Goal: Transaction & Acquisition: Purchase product/service

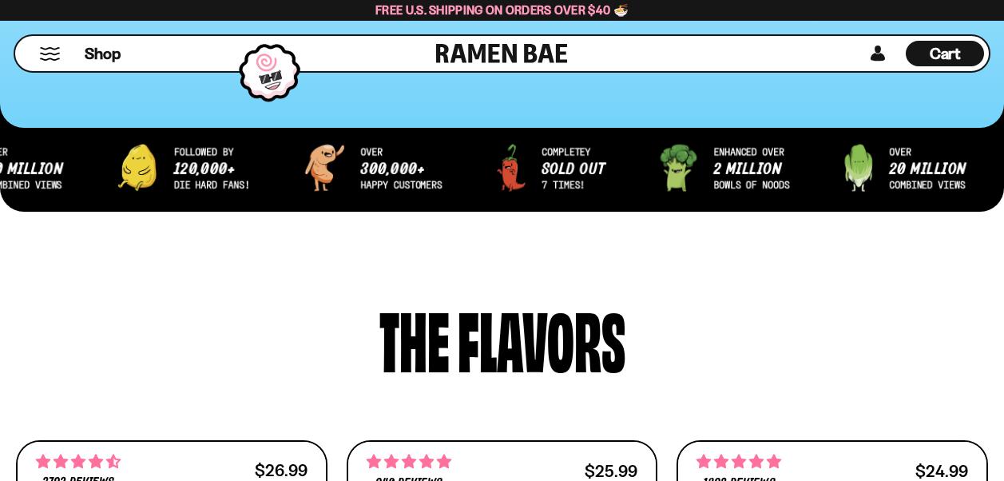
scroll to position [533, 0]
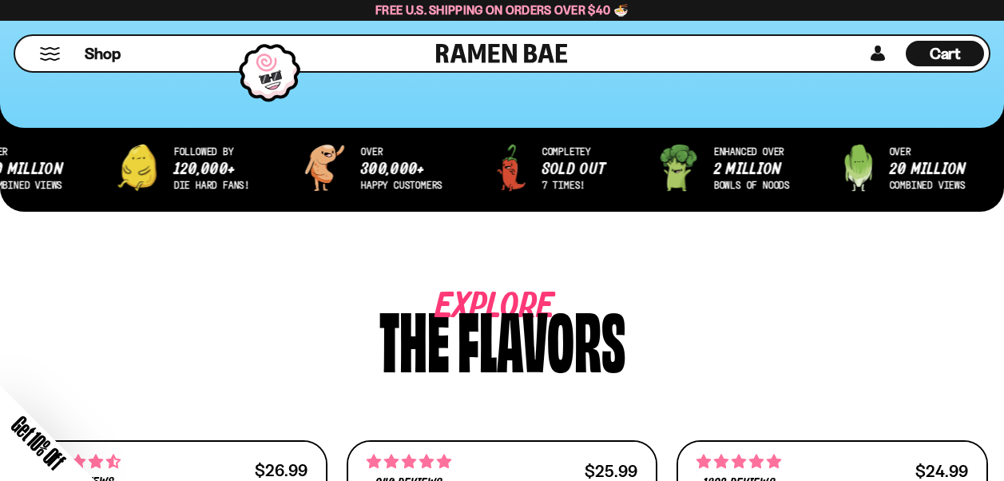
click at [1004, 469] on div "Close dialog FREE SHIPPING FOR ALL US ORDERS OVER $40+ Email CONTINUE ******" at bounding box center [502, 240] width 1004 height 481
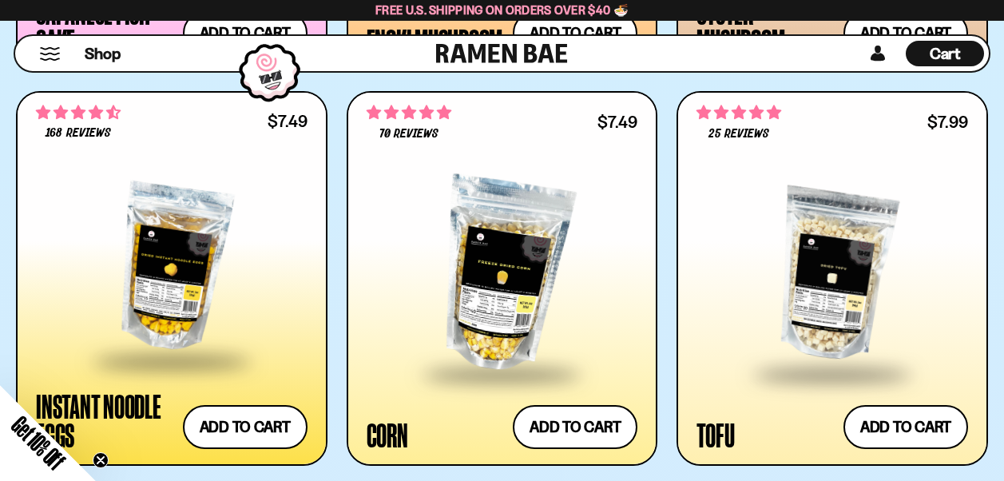
scroll to position [2460, 0]
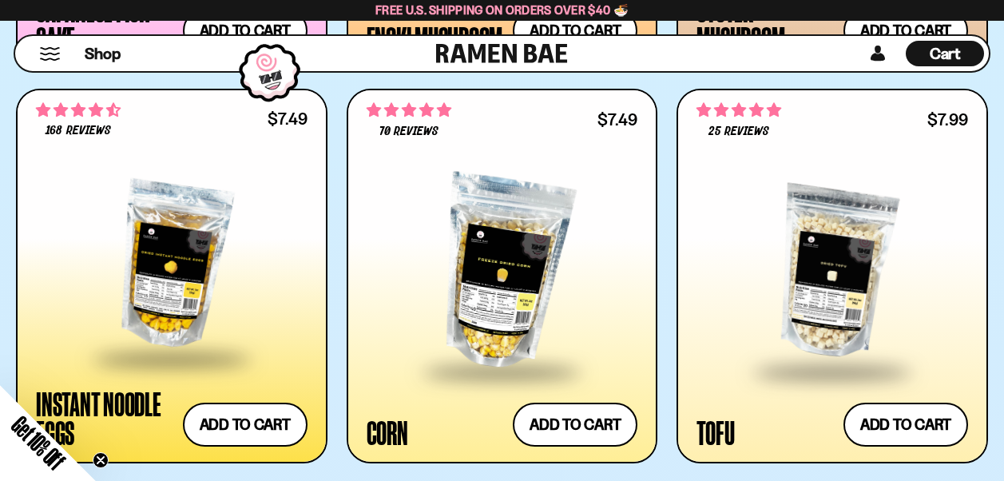
click at [149, 291] on div at bounding box center [172, 265] width 272 height 184
click at [510, 252] on div at bounding box center [503, 272] width 272 height 195
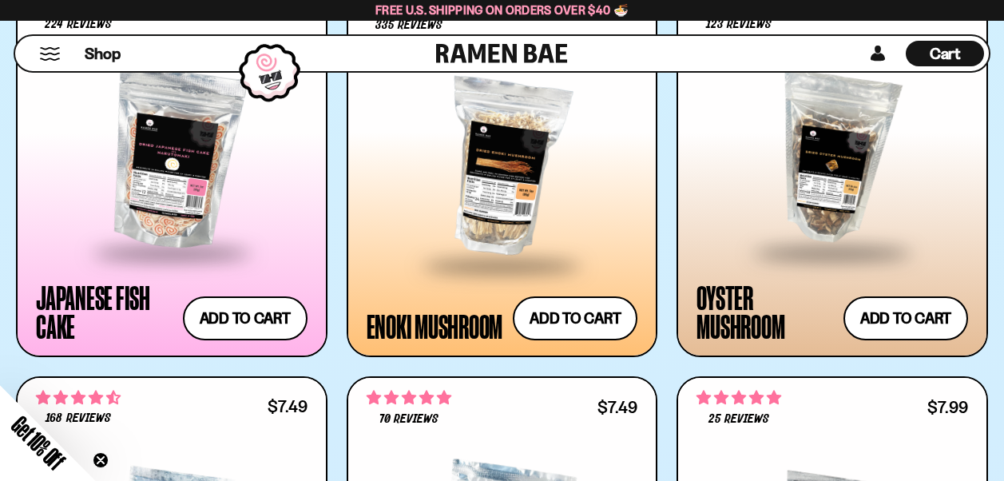
scroll to position [2130, 0]
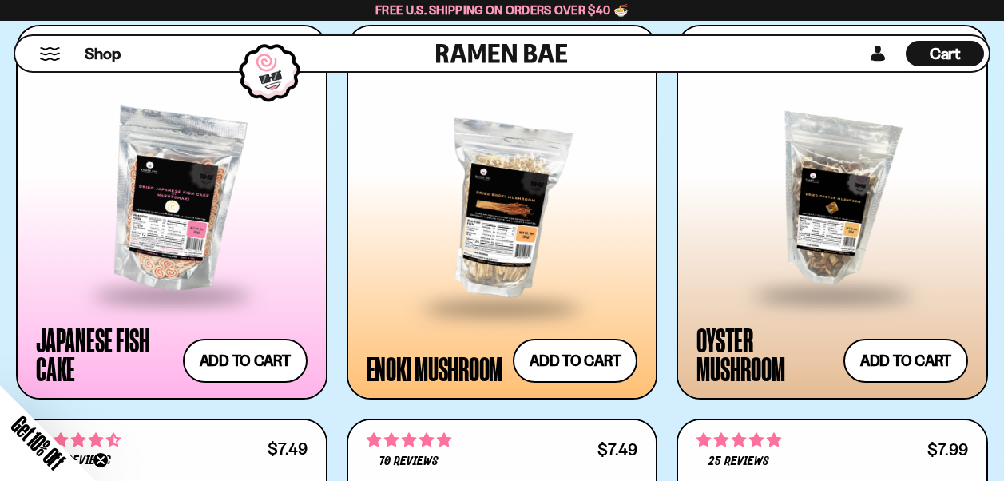
click at [793, 249] on div at bounding box center [833, 201] width 272 height 184
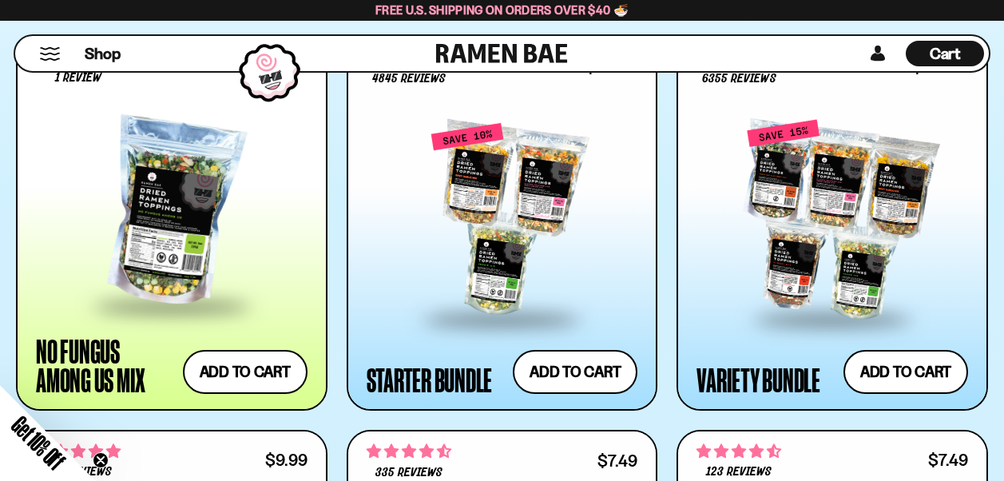
scroll to position [1693, 0]
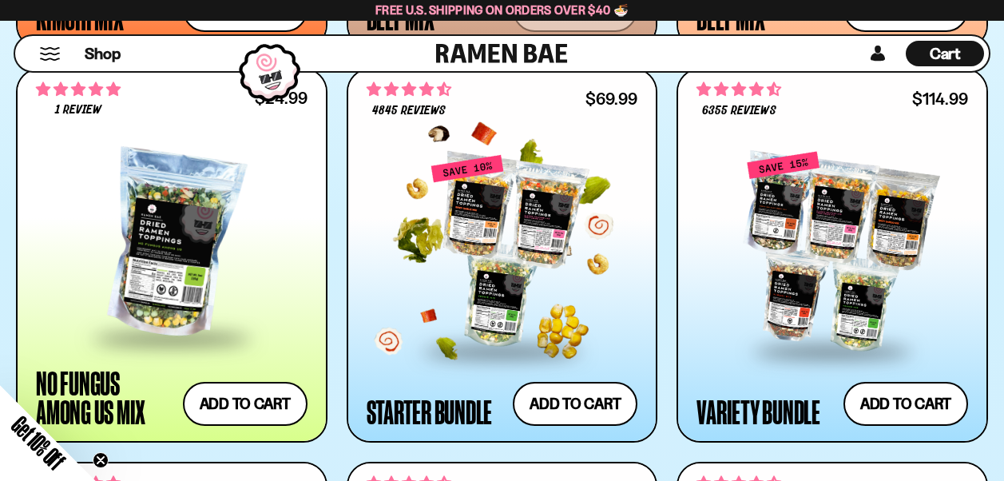
click at [535, 249] on div at bounding box center [503, 251] width 272 height 195
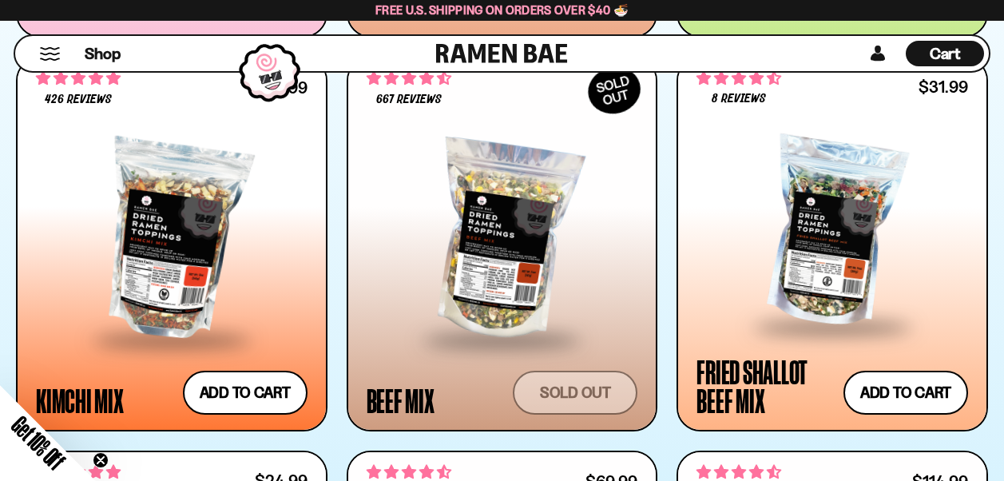
scroll to position [1310, 0]
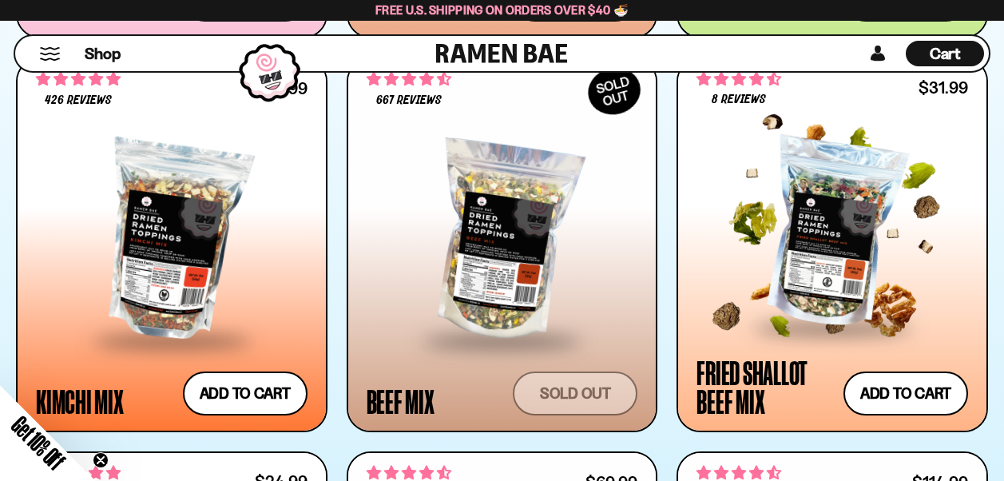
click at [843, 203] on div at bounding box center [833, 233] width 272 height 184
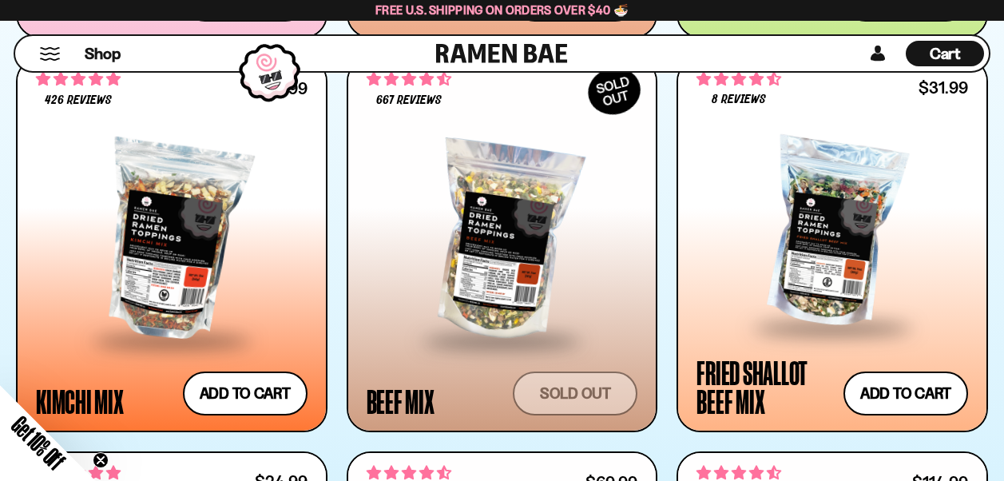
scroll to position [1278, 0]
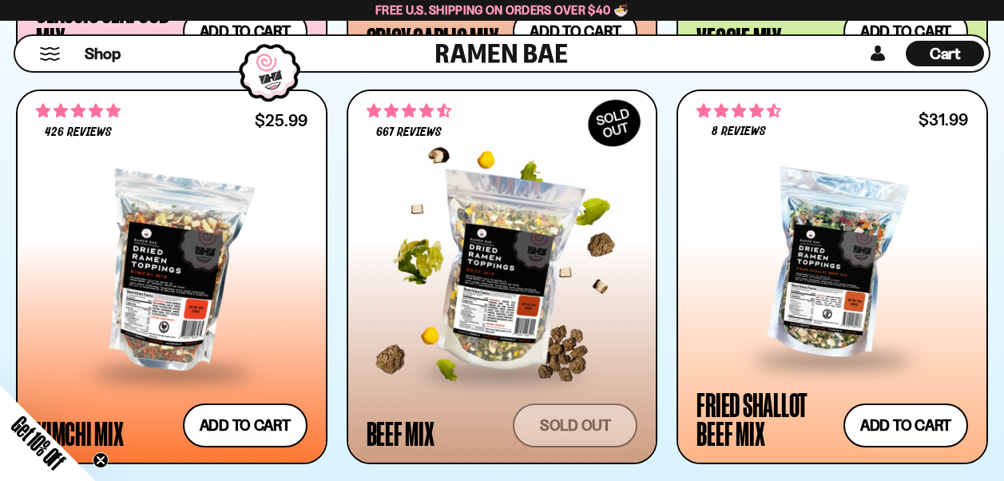
click at [512, 311] on div at bounding box center [503, 273] width 272 height 195
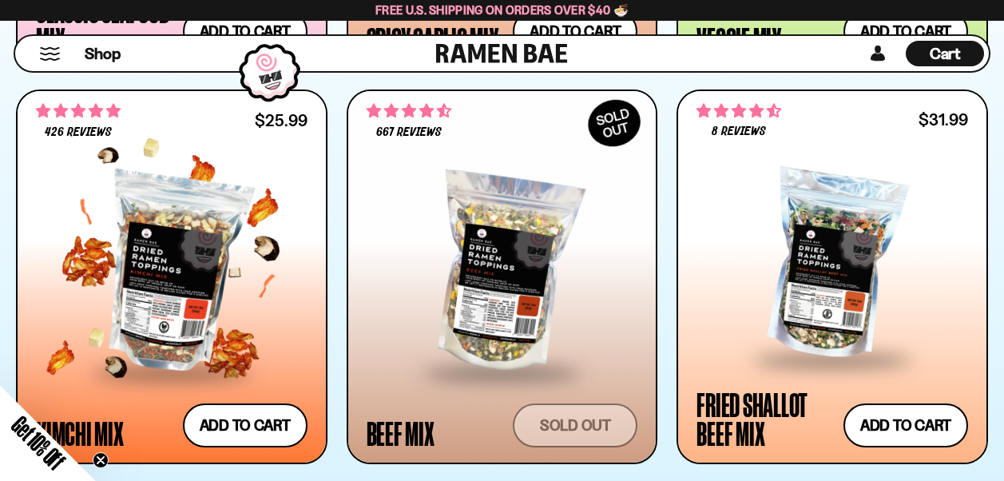
click at [177, 261] on div at bounding box center [172, 273] width 272 height 195
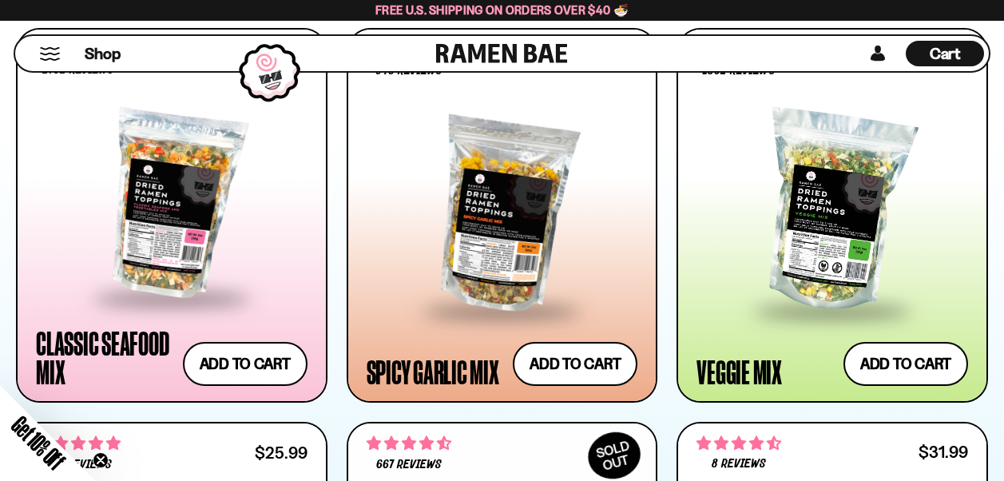
scroll to position [926, 0]
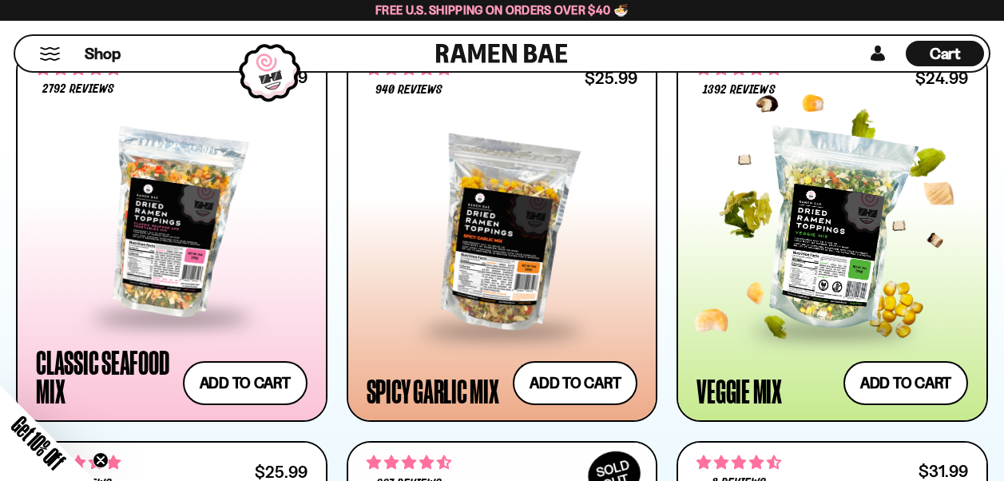
click at [845, 237] on div at bounding box center [833, 230] width 272 height 195
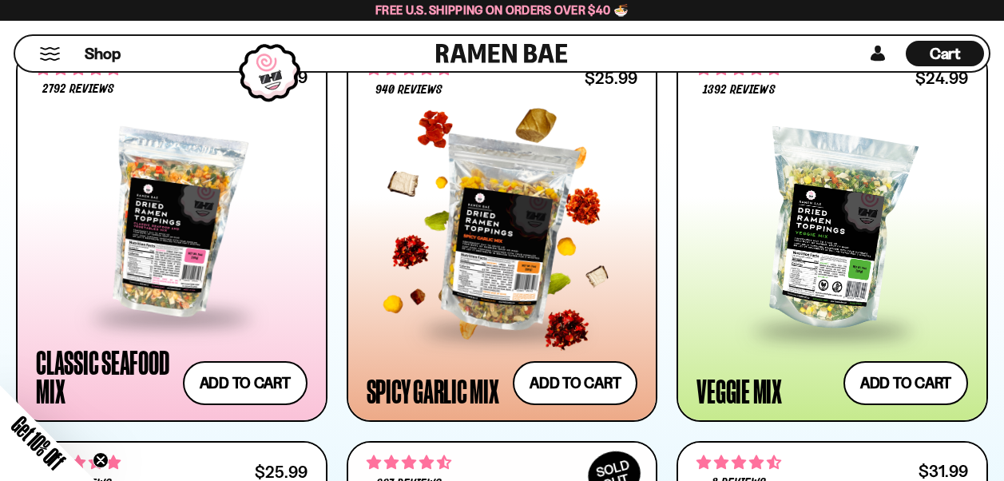
click at [531, 225] on div at bounding box center [503, 230] width 272 height 195
click at [562, 267] on div at bounding box center [503, 230] width 272 height 195
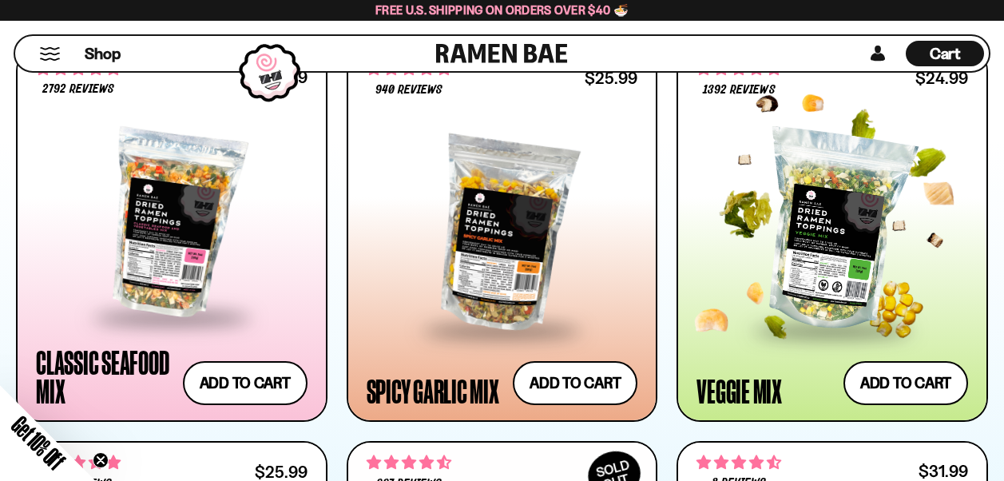
click at [834, 230] on div at bounding box center [833, 230] width 272 height 195
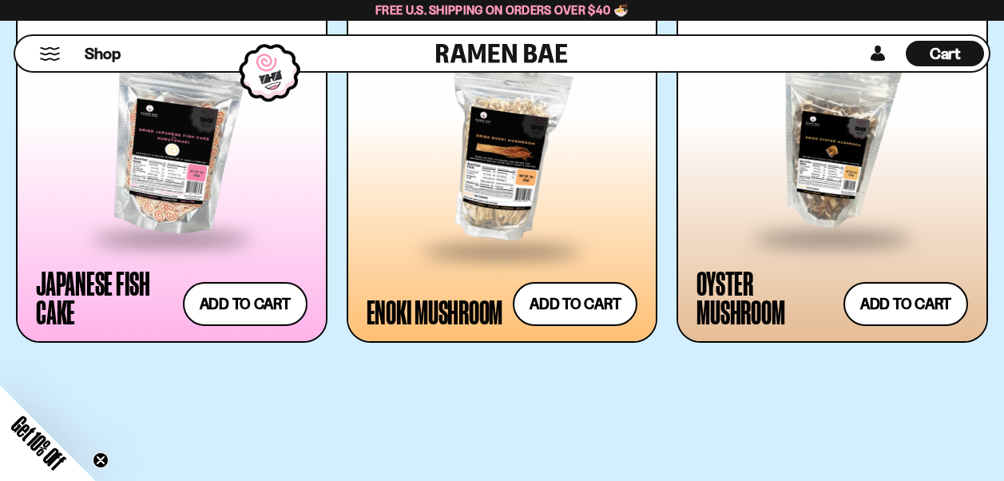
scroll to position [1767, 0]
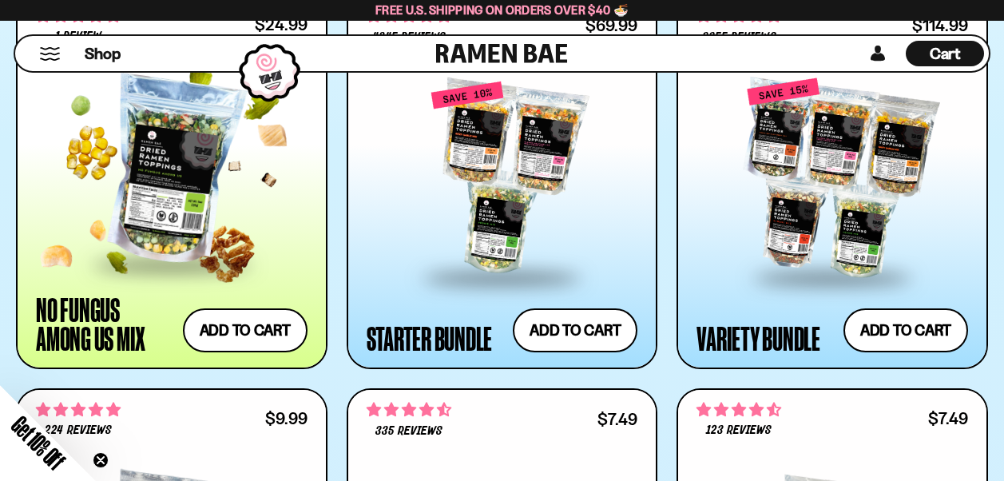
click at [150, 218] on div at bounding box center [172, 170] width 272 height 184
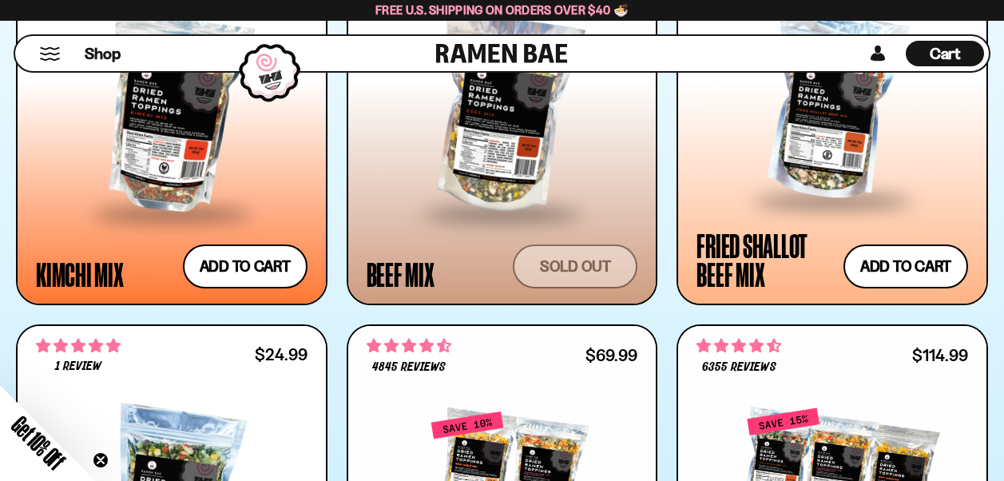
scroll to position [1394, 0]
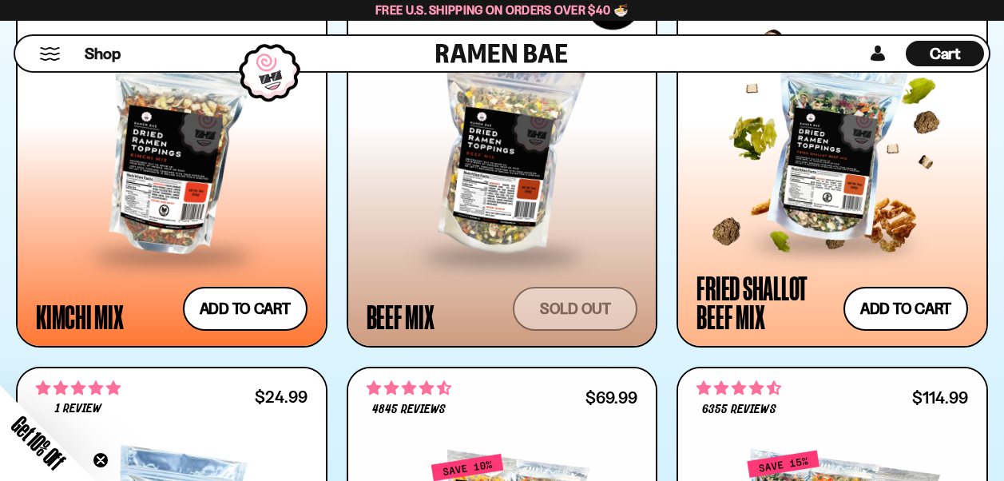
click at [849, 155] on div at bounding box center [833, 149] width 272 height 184
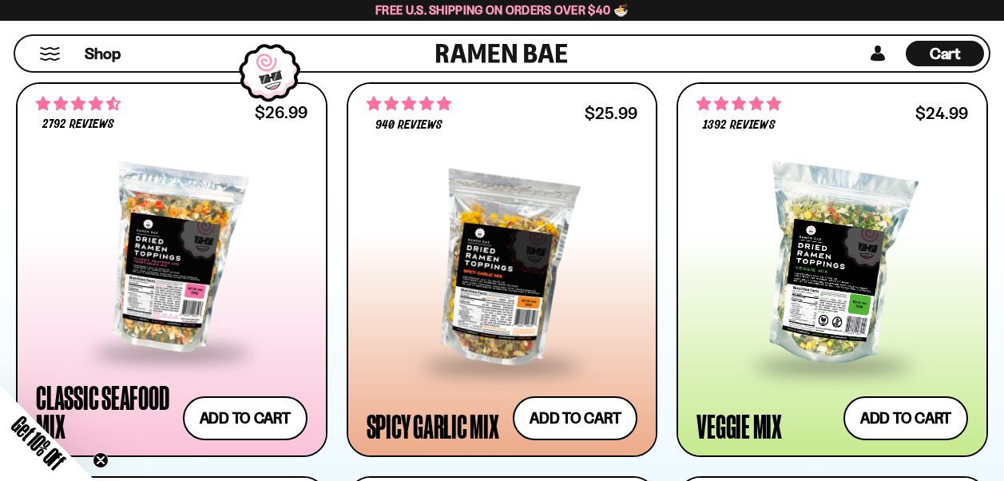
scroll to position [889, 0]
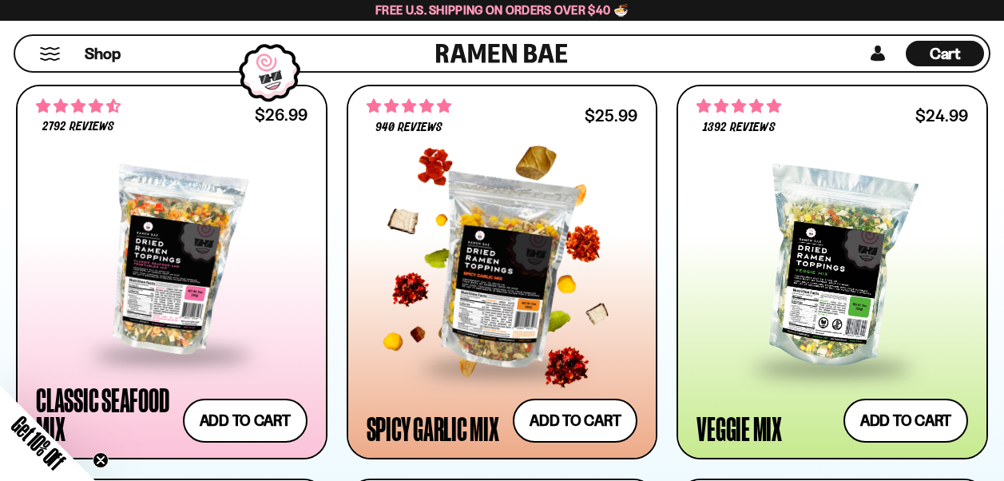
click at [543, 324] on div at bounding box center [503, 268] width 272 height 195
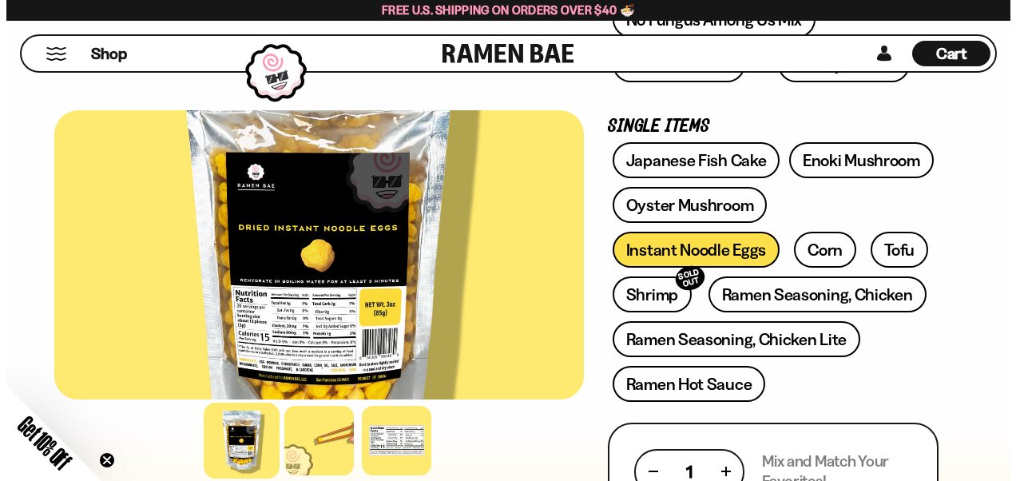
scroll to position [586, 0]
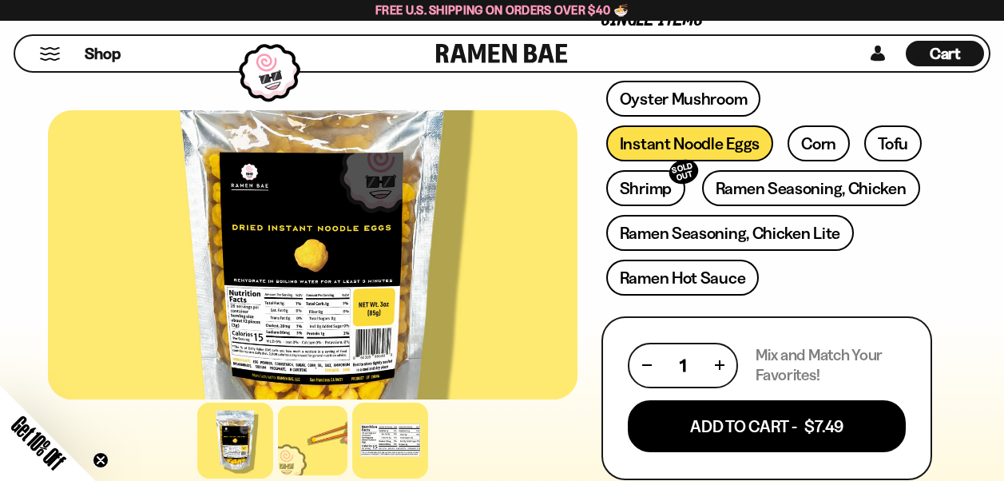
click at [400, 423] on div at bounding box center [390, 441] width 76 height 76
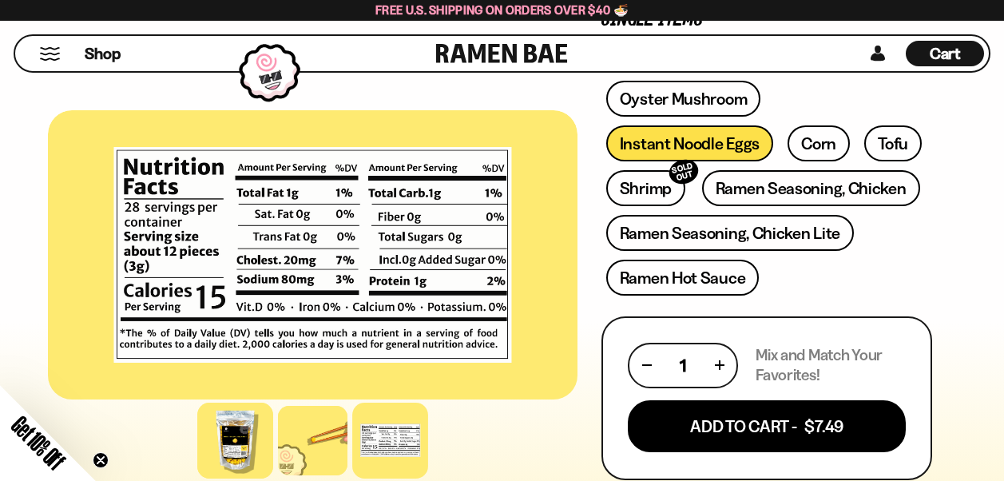
click at [252, 460] on div at bounding box center [235, 441] width 76 height 76
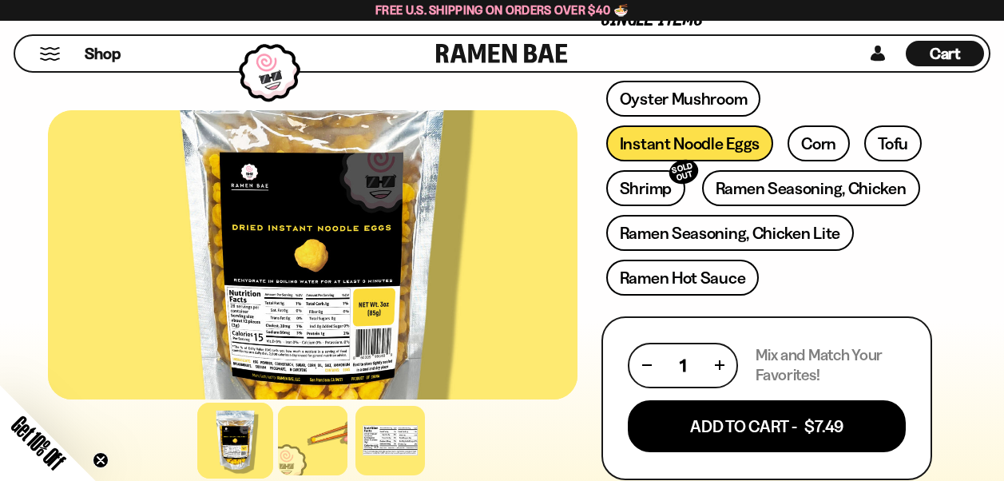
click at [330, 322] on div at bounding box center [313, 254] width 530 height 289
click at [320, 451] on div at bounding box center [313, 441] width 76 height 76
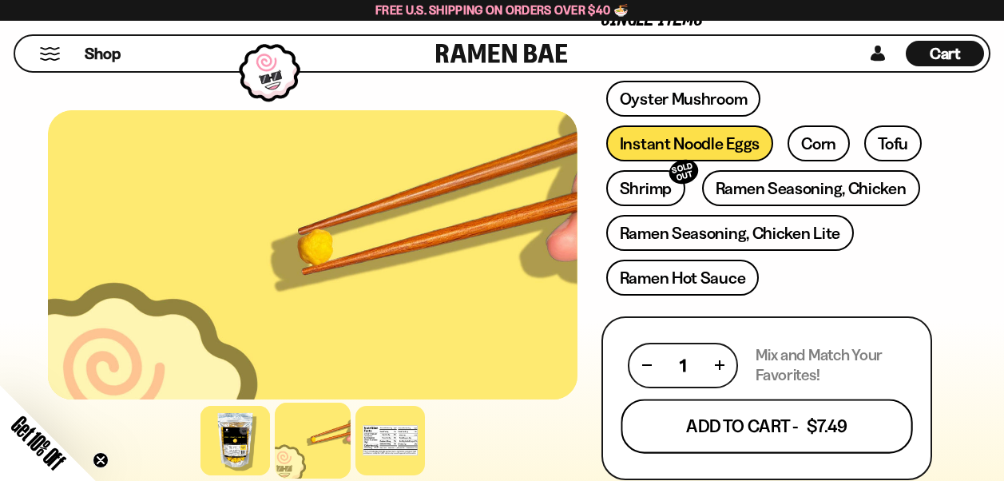
click at [766, 428] on button "Add To Cart - $7.49" at bounding box center [768, 426] width 292 height 54
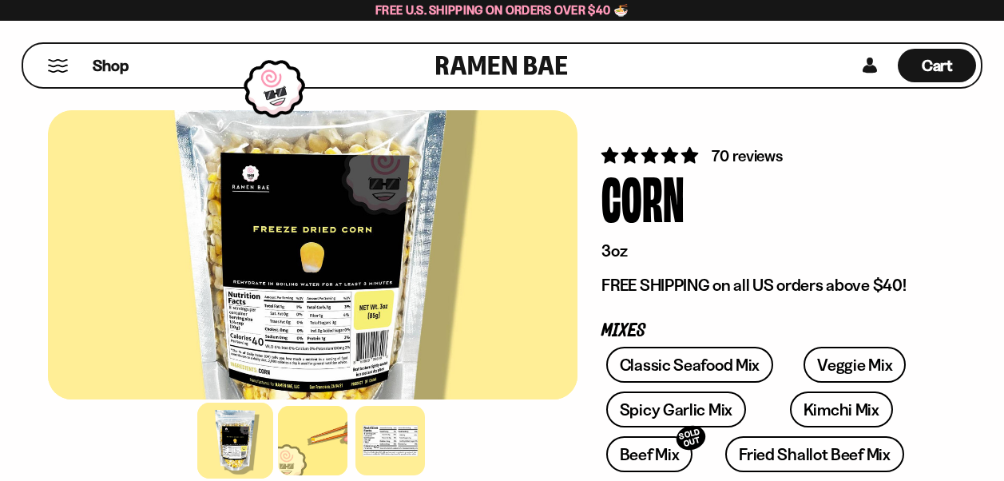
click at [250, 329] on div at bounding box center [313, 254] width 530 height 289
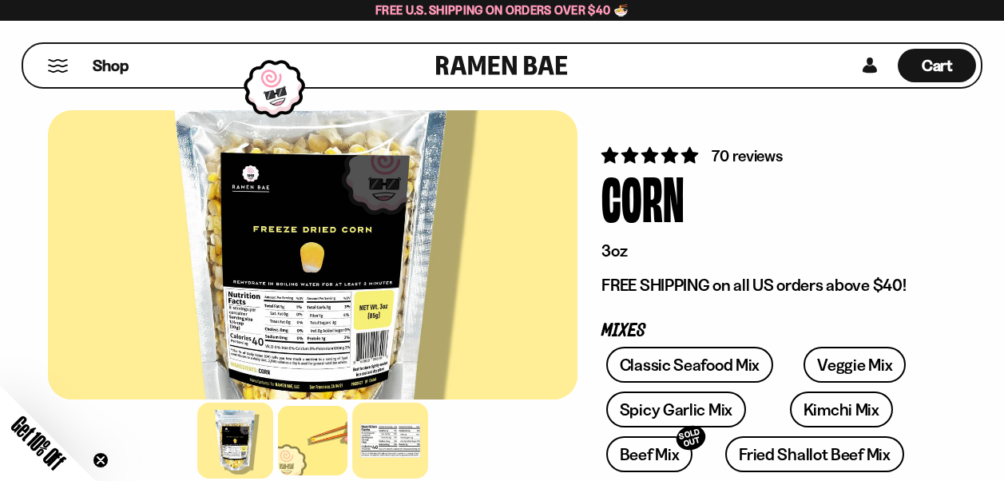
click at [380, 432] on div at bounding box center [390, 441] width 76 height 76
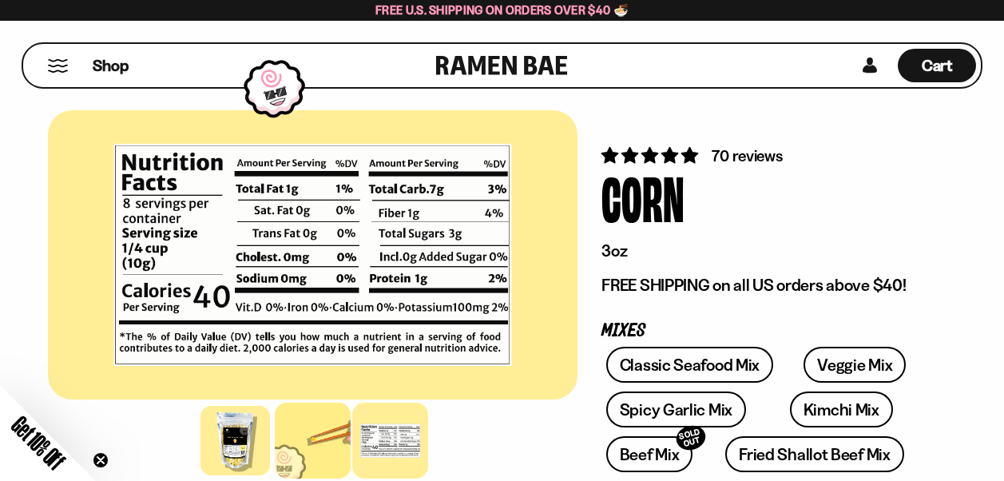
click at [296, 446] on div at bounding box center [313, 441] width 76 height 76
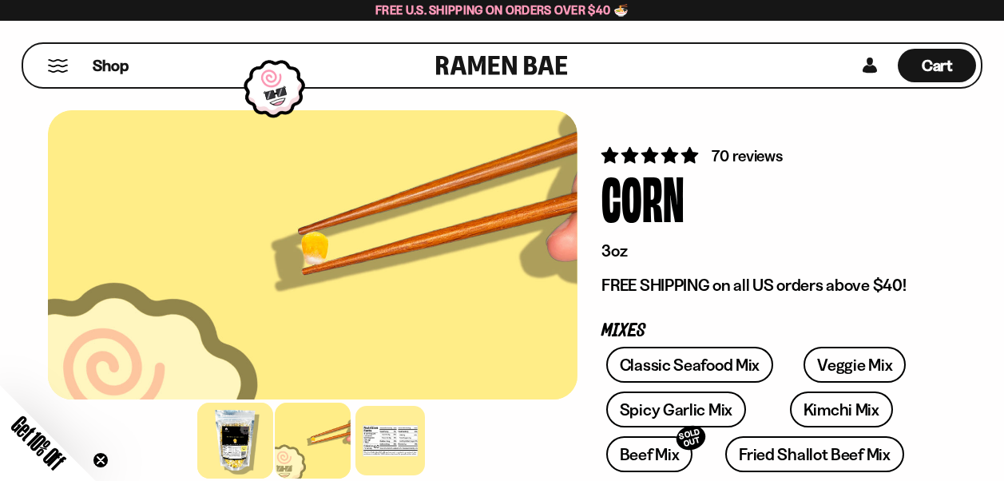
click at [239, 430] on div at bounding box center [235, 441] width 76 height 76
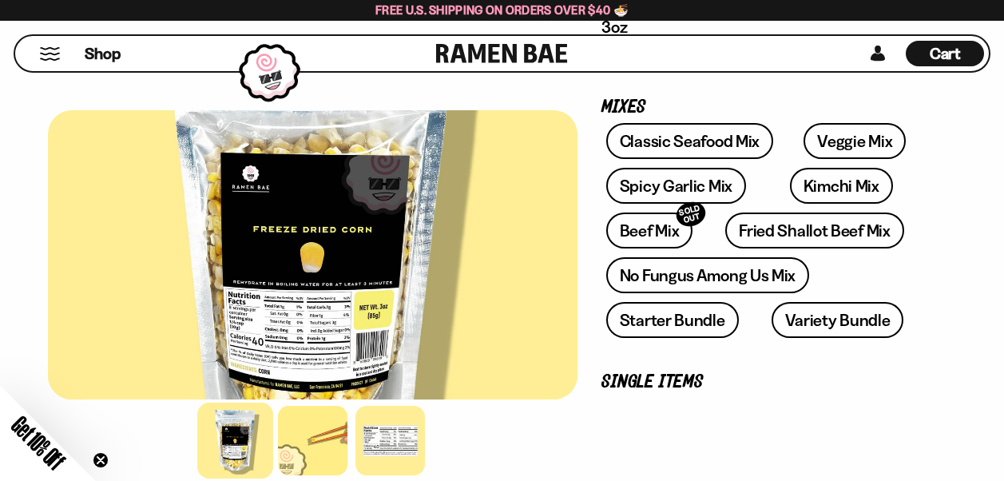
scroll to position [256, 0]
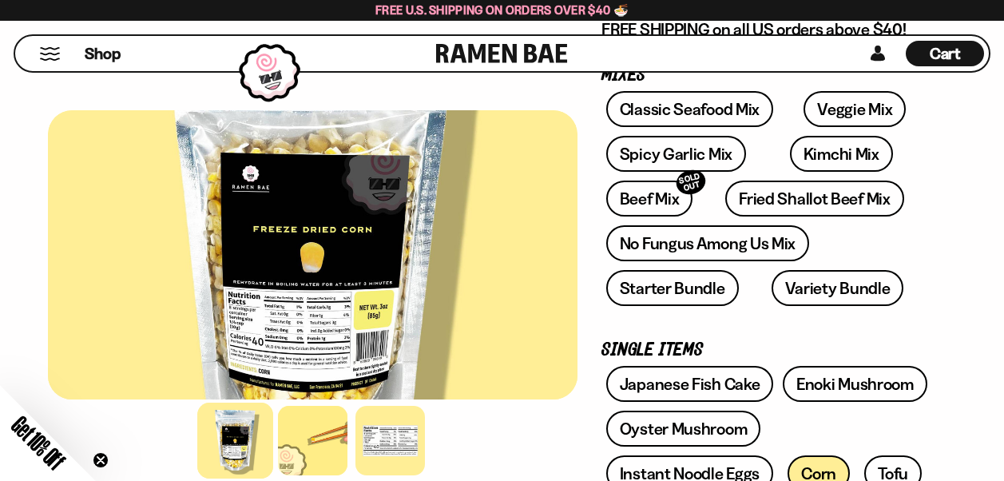
click at [547, 455] on div at bounding box center [313, 441] width 530 height 78
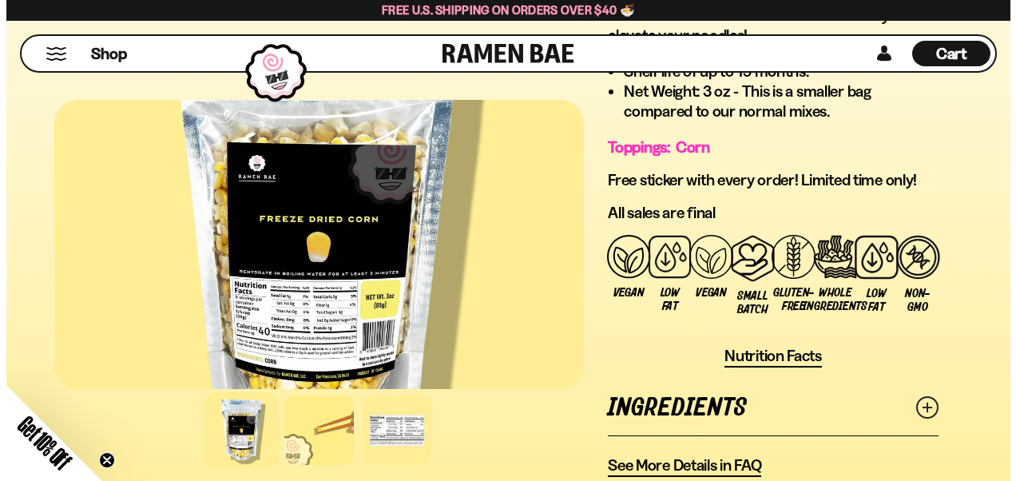
scroll to position [723, 0]
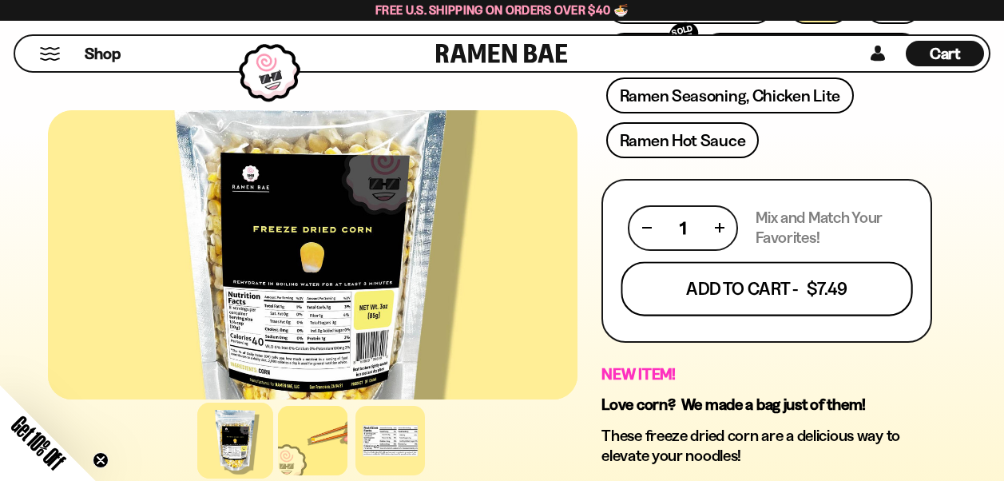
click at [761, 294] on button "Add To Cart - $7.49" at bounding box center [768, 288] width 292 height 54
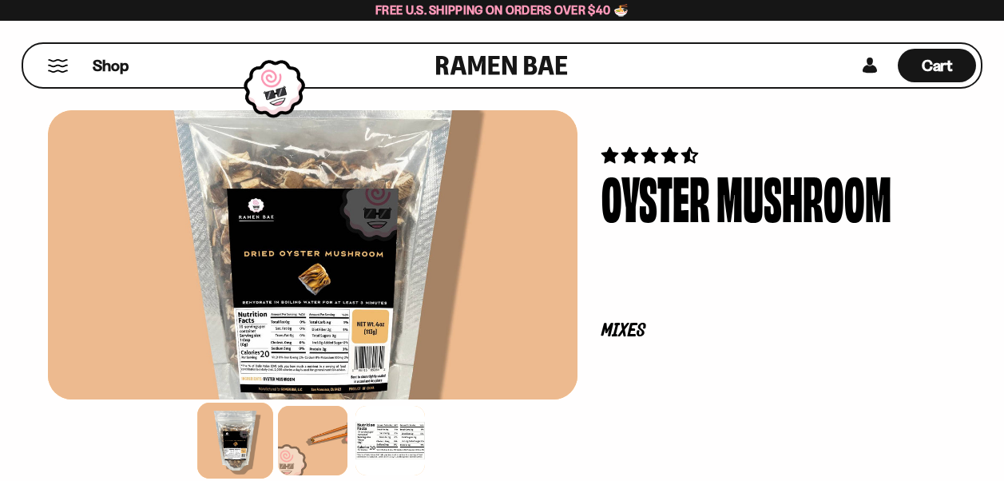
click at [348, 349] on div at bounding box center [313, 254] width 530 height 289
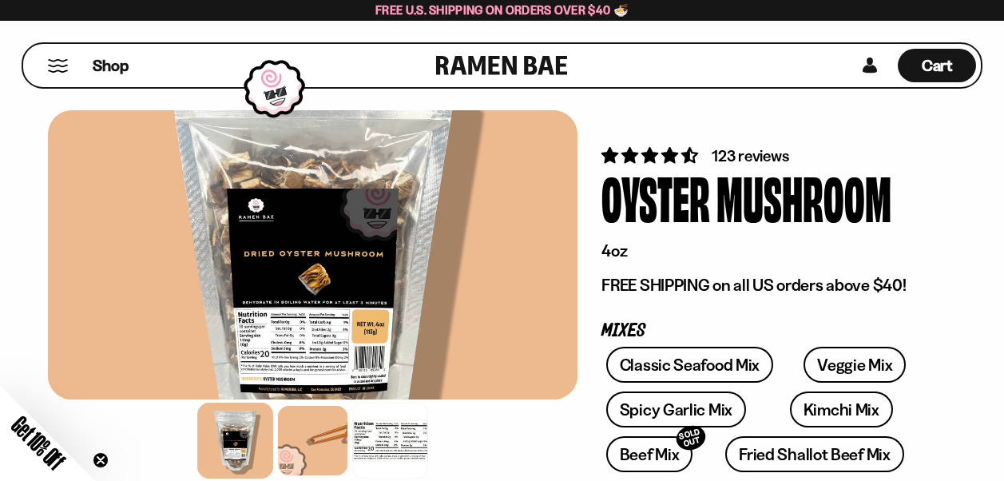
click at [400, 420] on div at bounding box center [390, 441] width 76 height 76
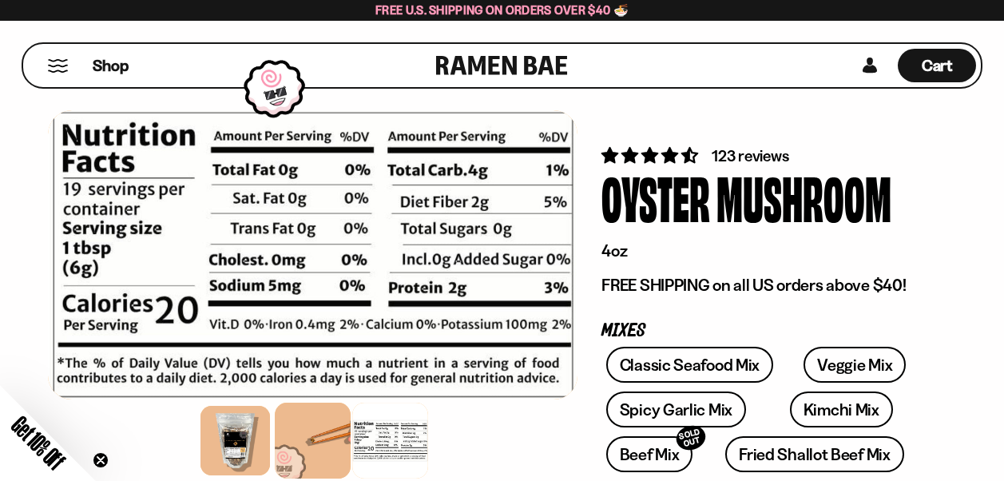
click at [340, 429] on div at bounding box center [313, 441] width 76 height 76
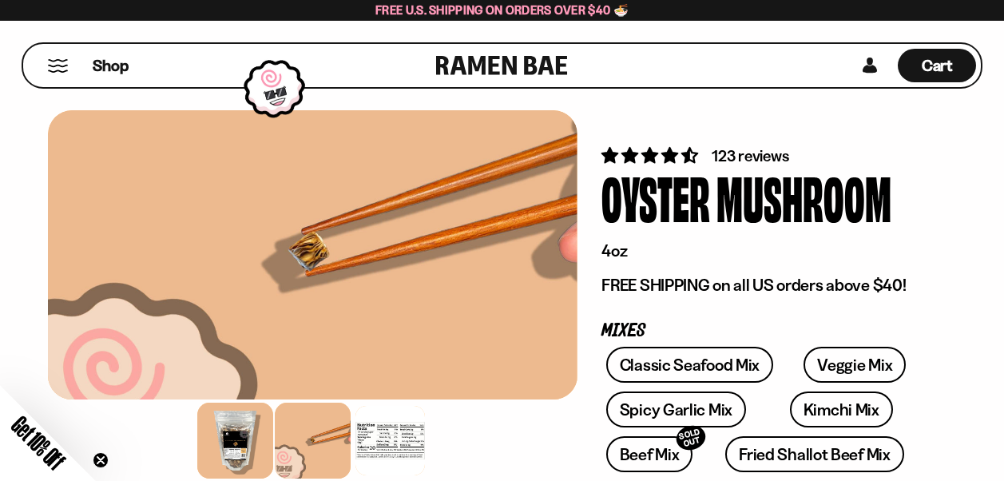
click at [241, 437] on div at bounding box center [235, 441] width 76 height 76
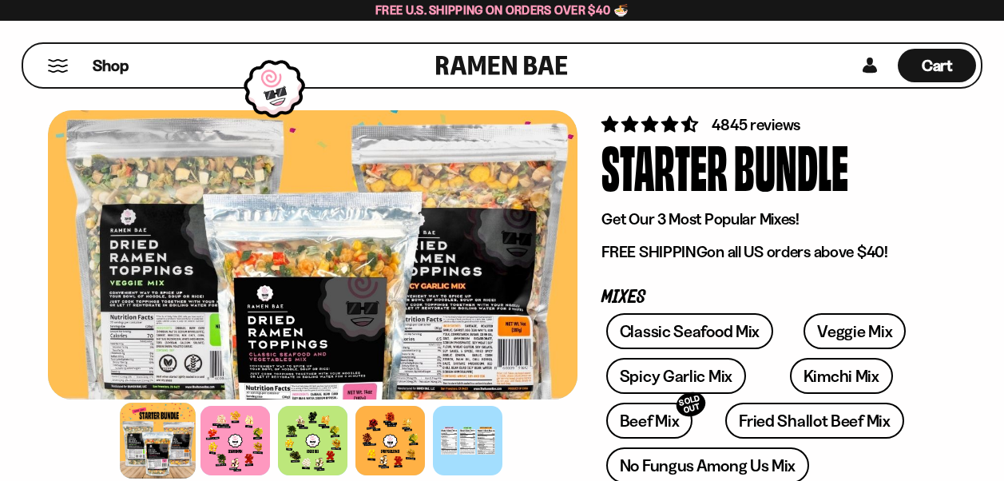
scroll to position [32, 0]
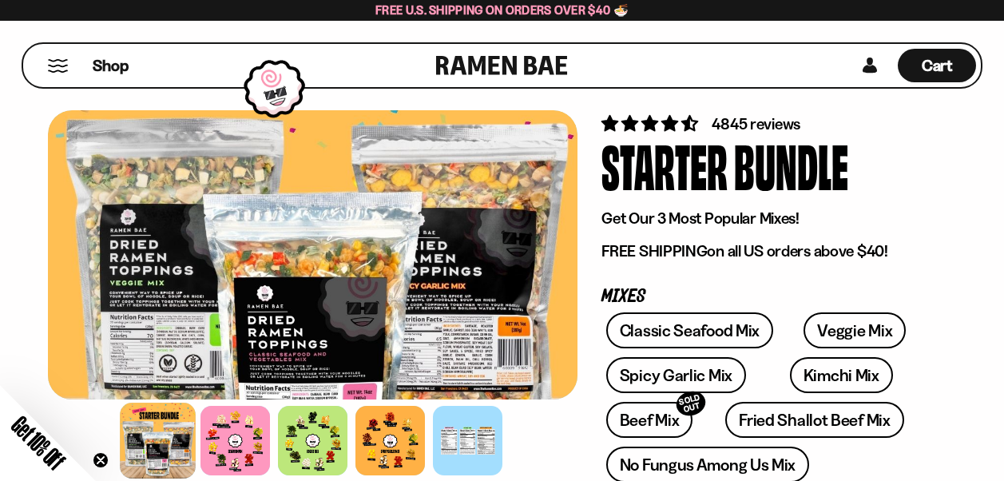
click at [169, 447] on div at bounding box center [158, 441] width 76 height 76
click at [252, 447] on div at bounding box center [235, 441] width 76 height 76
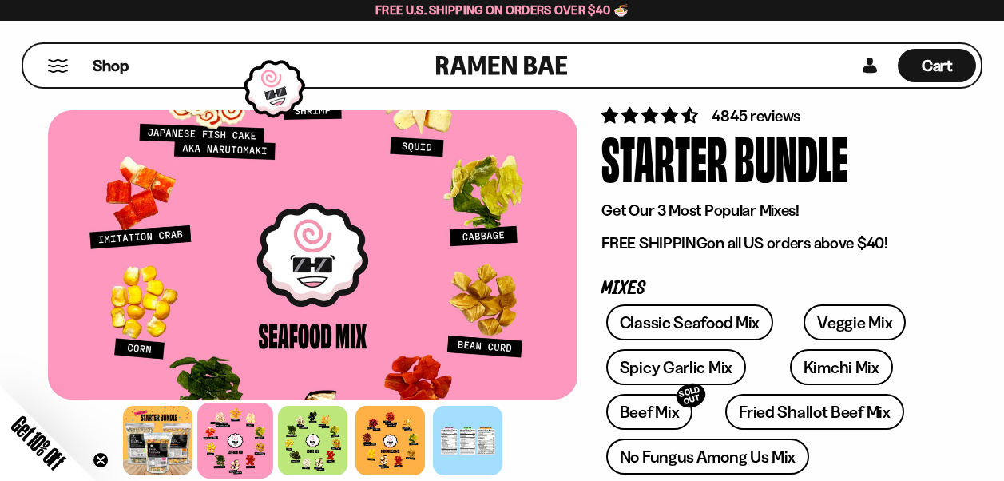
scroll to position [64, 0]
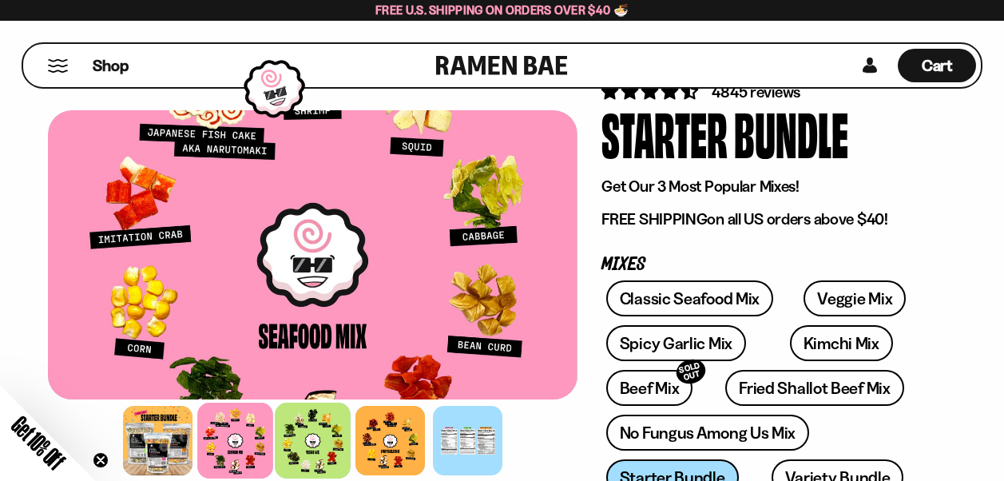
click at [302, 440] on div at bounding box center [313, 441] width 76 height 76
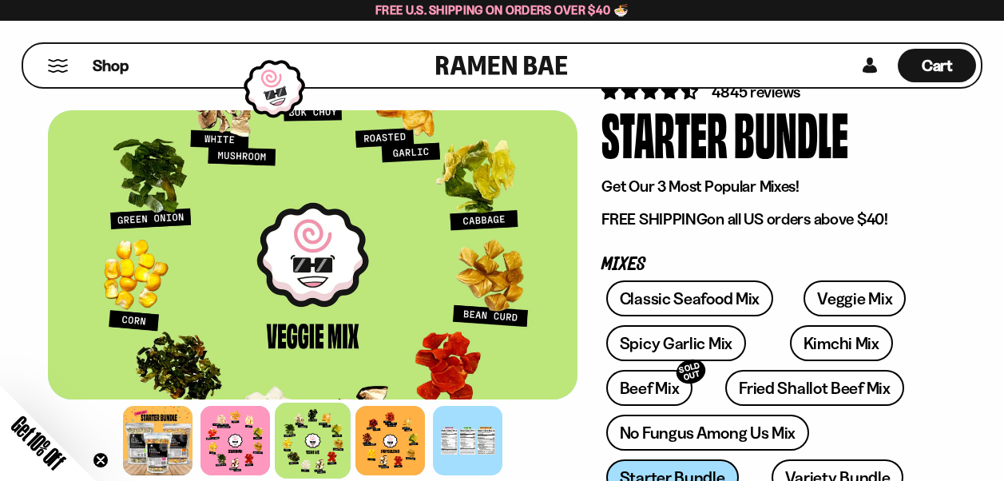
click at [297, 467] on div at bounding box center [313, 441] width 76 height 76
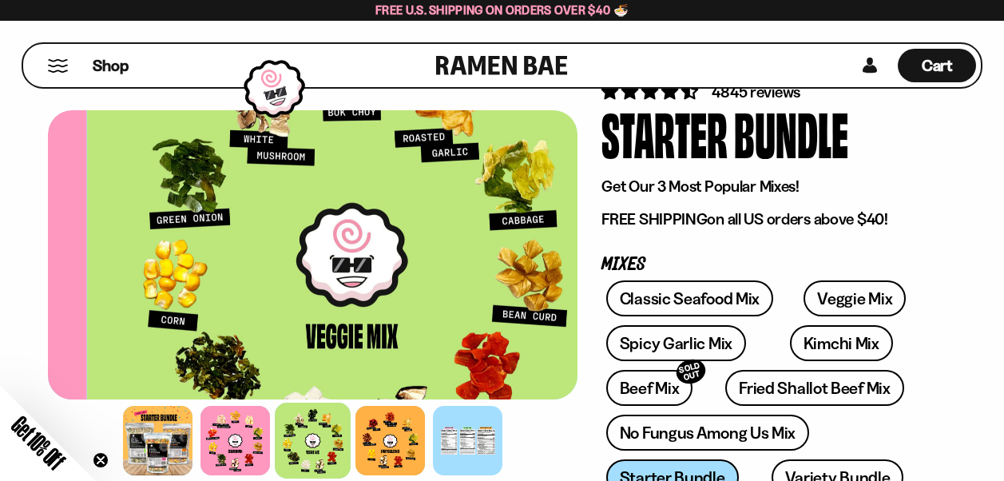
click at [384, 309] on div at bounding box center [352, 254] width 530 height 289
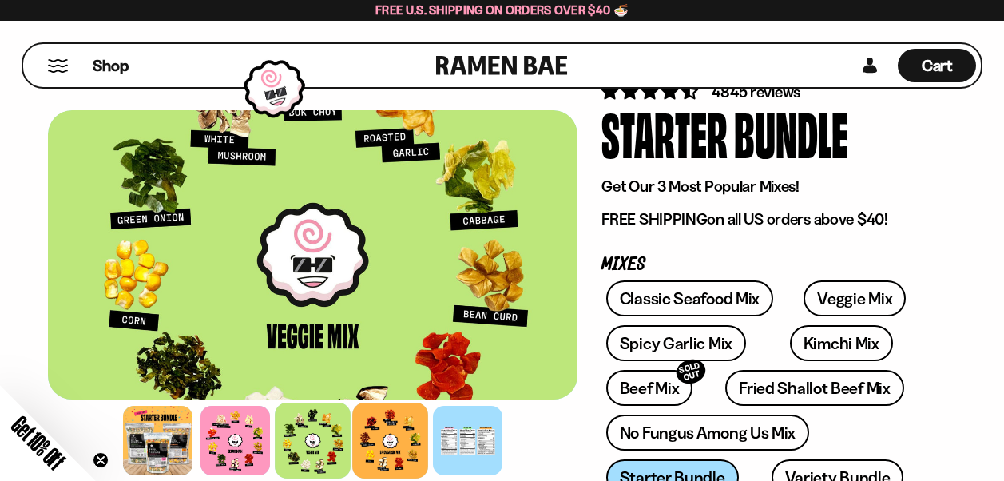
click at [390, 432] on div at bounding box center [390, 441] width 76 height 76
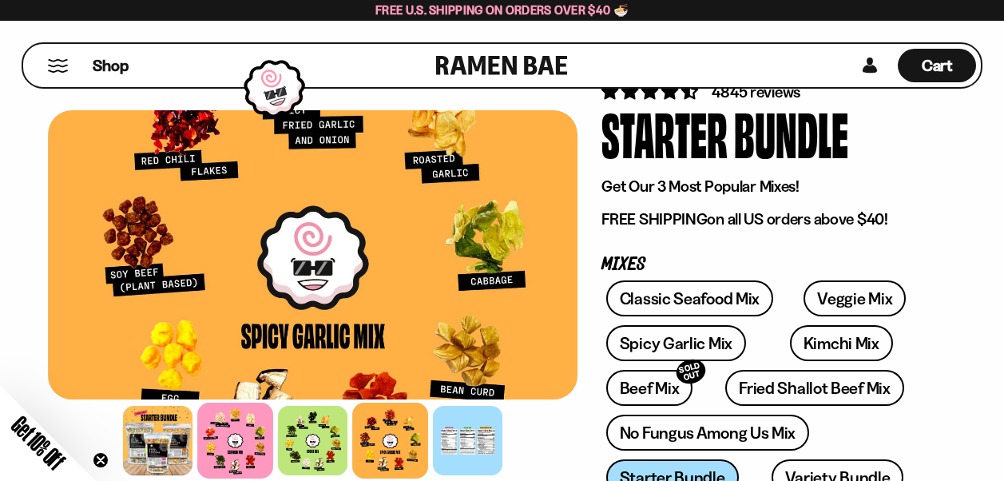
click at [237, 429] on div at bounding box center [235, 441] width 76 height 76
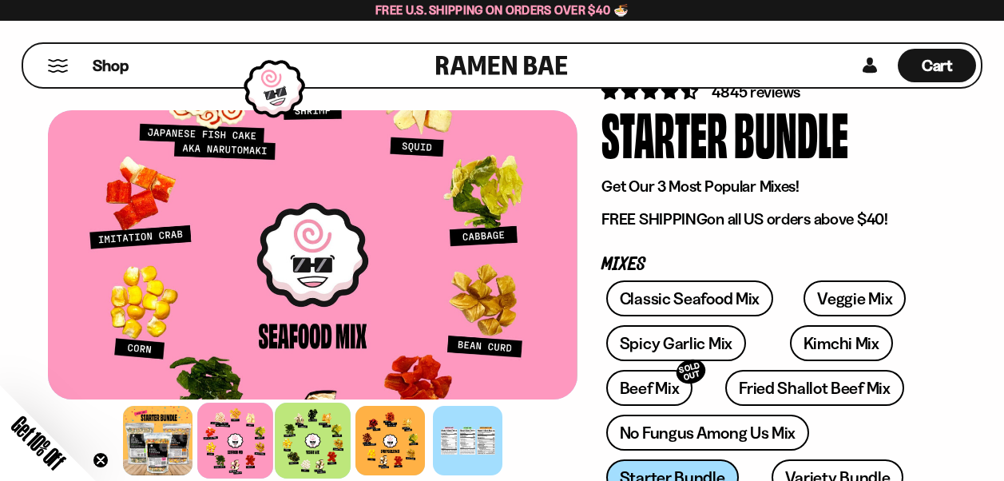
click at [328, 438] on div at bounding box center [313, 441] width 76 height 76
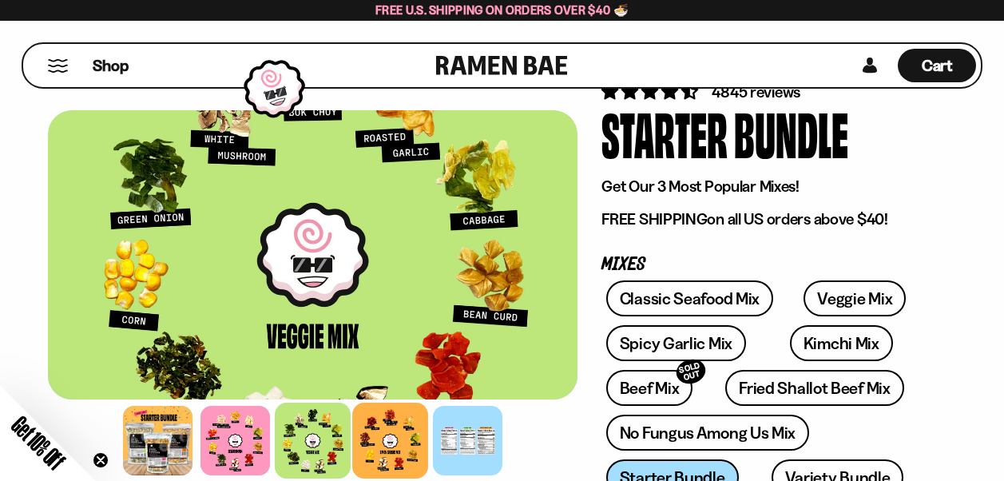
click at [385, 438] on div at bounding box center [390, 441] width 76 height 76
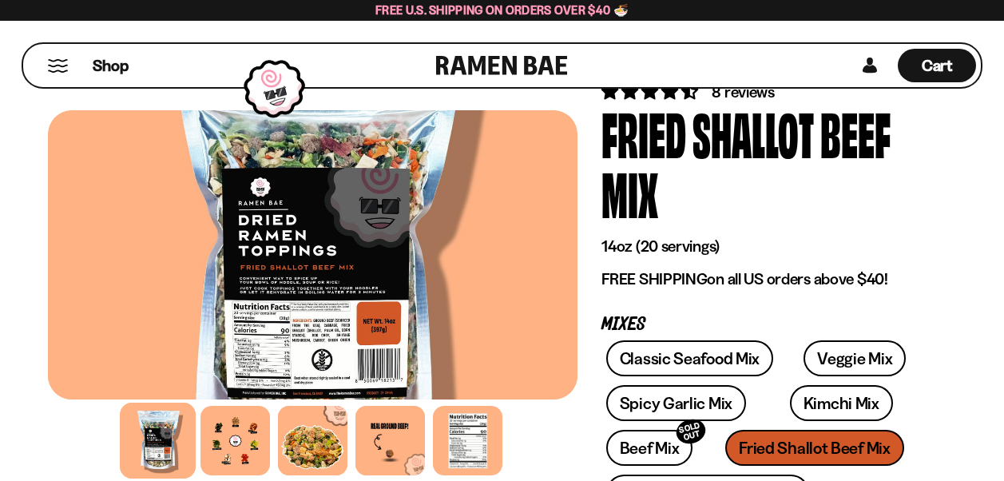
scroll to position [64, 0]
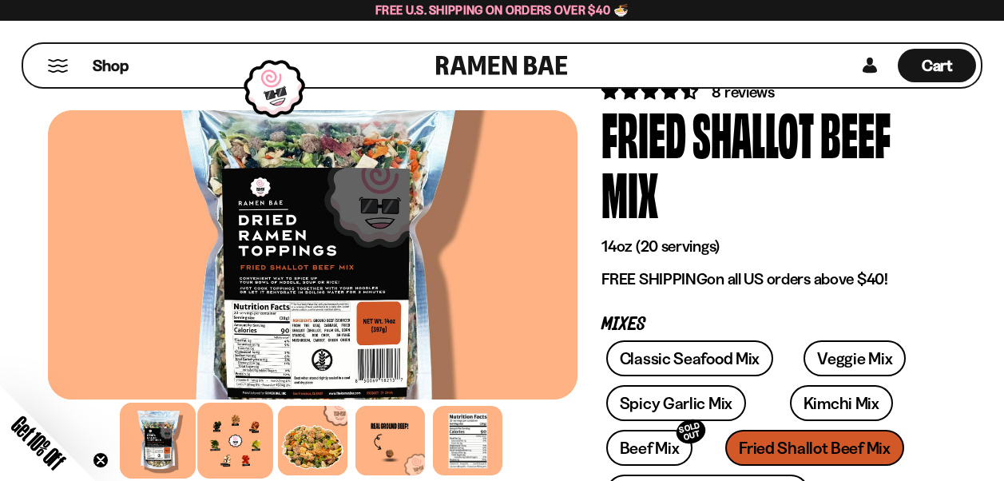
click at [252, 440] on div at bounding box center [235, 441] width 76 height 76
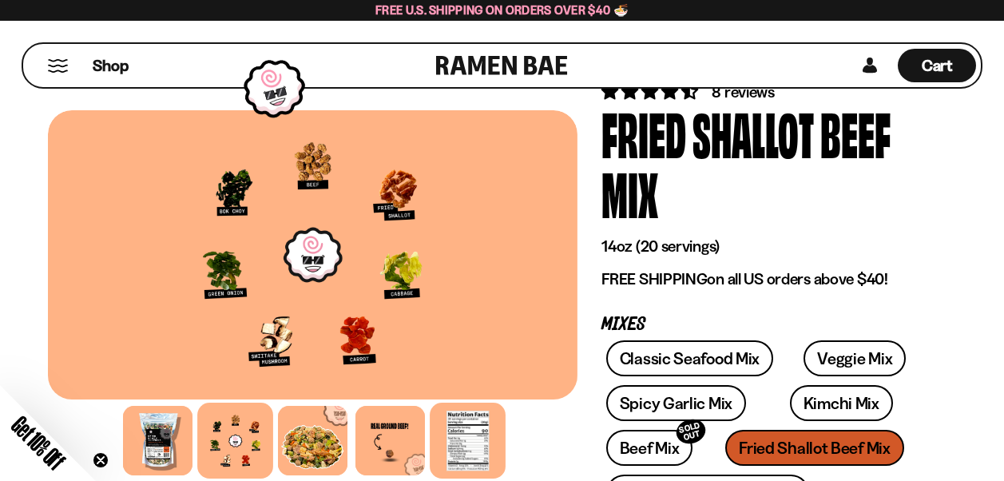
click at [466, 450] on div at bounding box center [468, 441] width 76 height 76
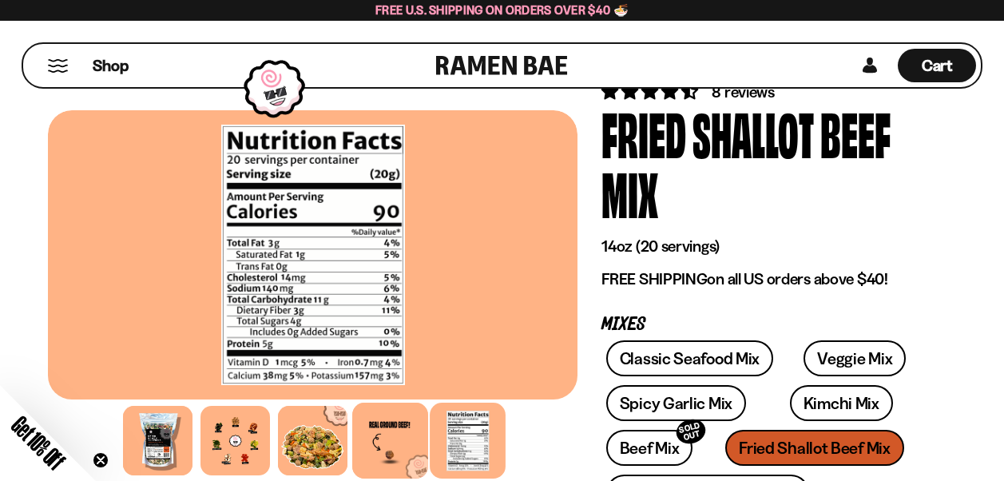
click at [392, 435] on div at bounding box center [390, 441] width 76 height 76
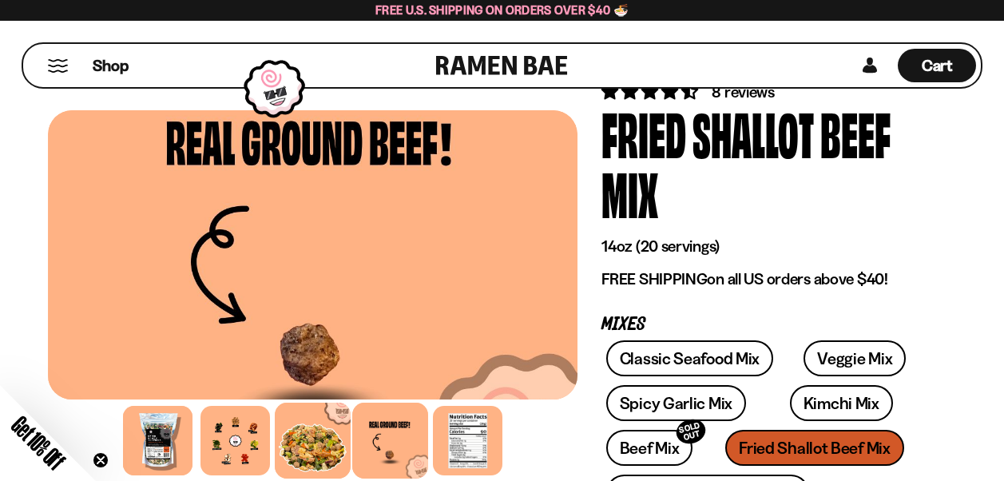
click at [328, 442] on div at bounding box center [313, 441] width 76 height 76
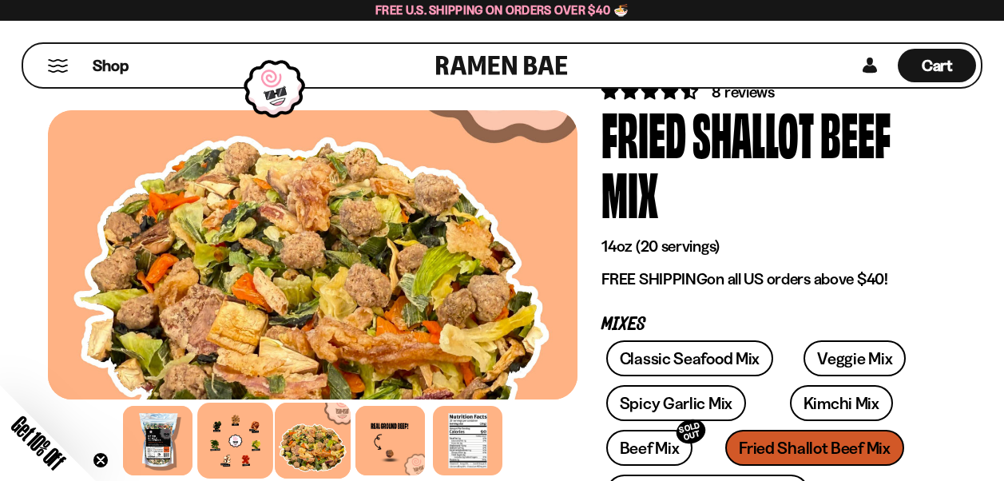
click at [255, 445] on div at bounding box center [235, 441] width 76 height 76
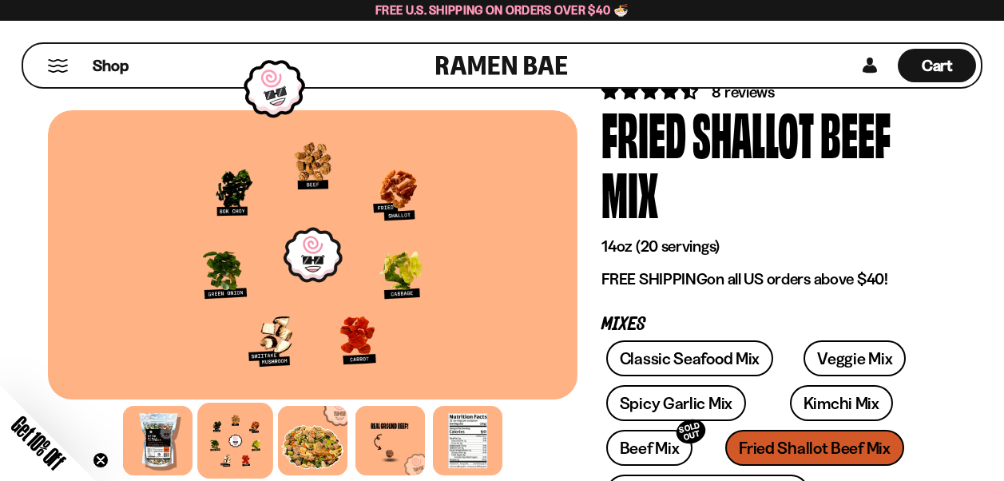
click at [241, 300] on div at bounding box center [313, 254] width 530 height 289
click at [174, 436] on div at bounding box center [158, 441] width 76 height 76
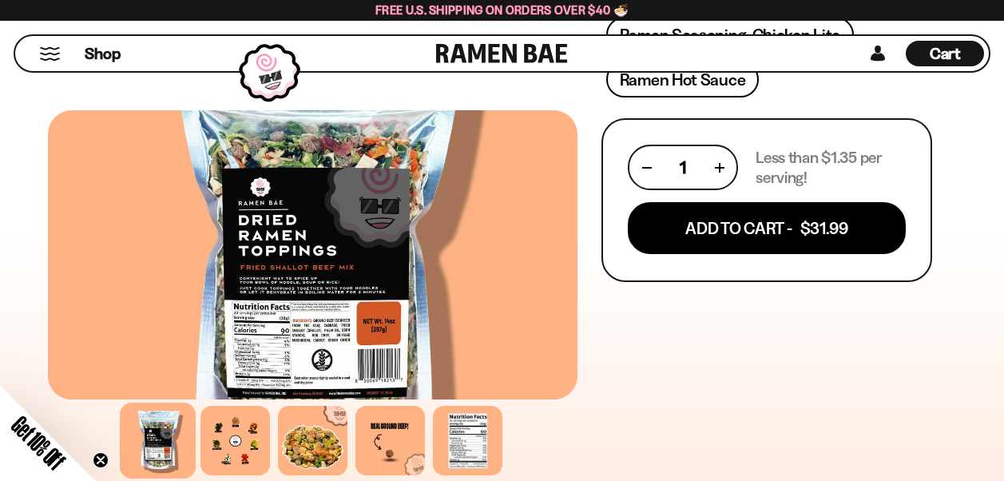
scroll to position [831, 0]
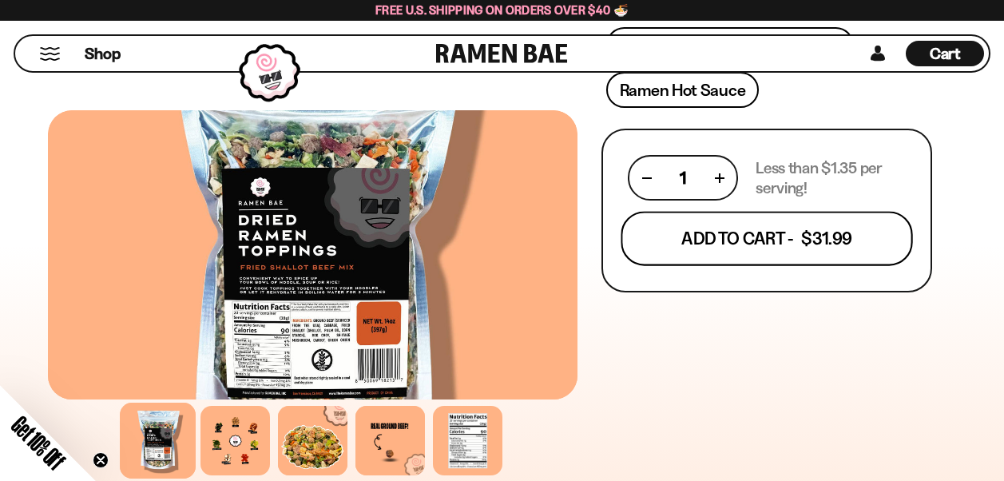
click at [789, 235] on button "Add To Cart - $31.99" at bounding box center [768, 239] width 292 height 54
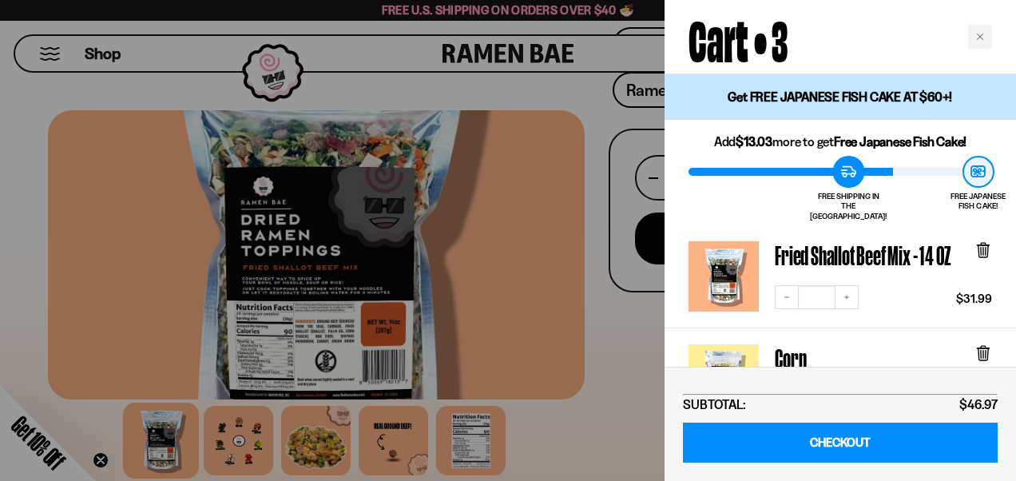
click at [603, 310] on div at bounding box center [508, 240] width 1016 height 481
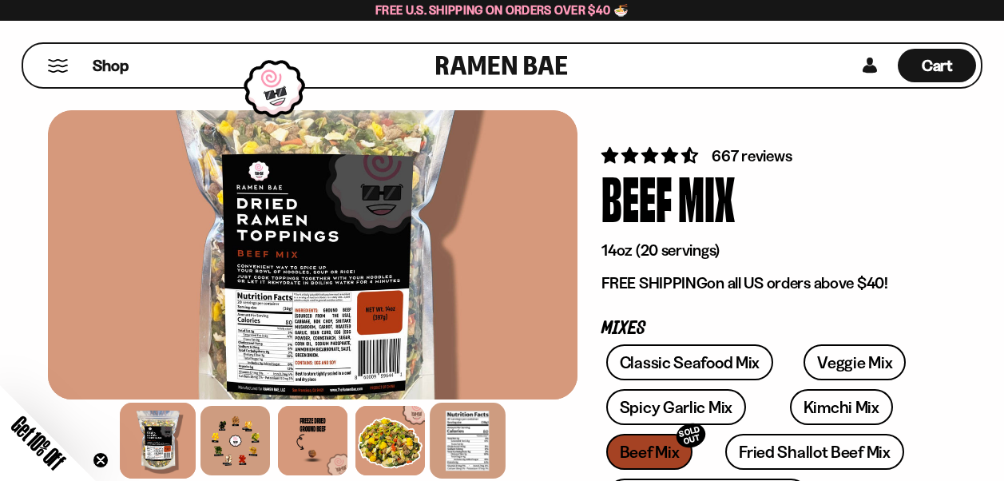
click at [487, 429] on div at bounding box center [468, 441] width 76 height 76
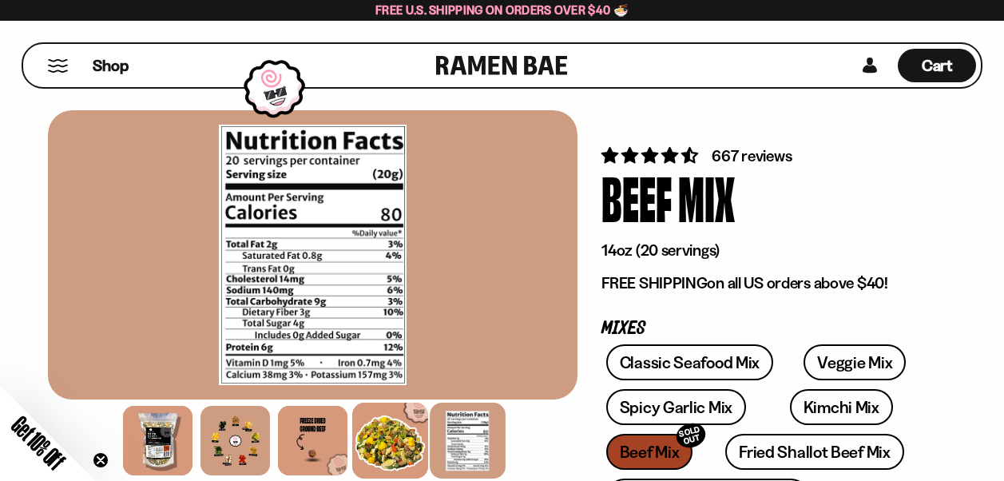
click at [415, 444] on div at bounding box center [390, 441] width 76 height 76
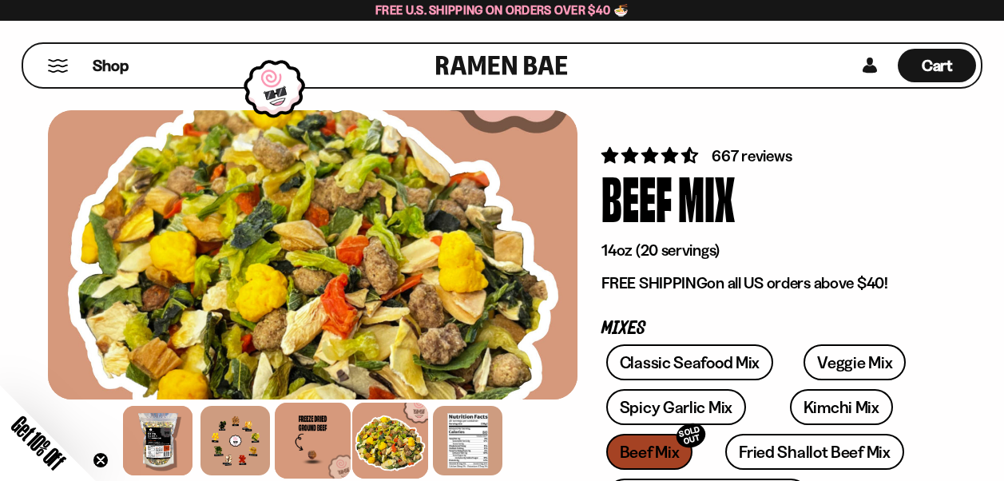
click at [316, 443] on div at bounding box center [313, 441] width 76 height 76
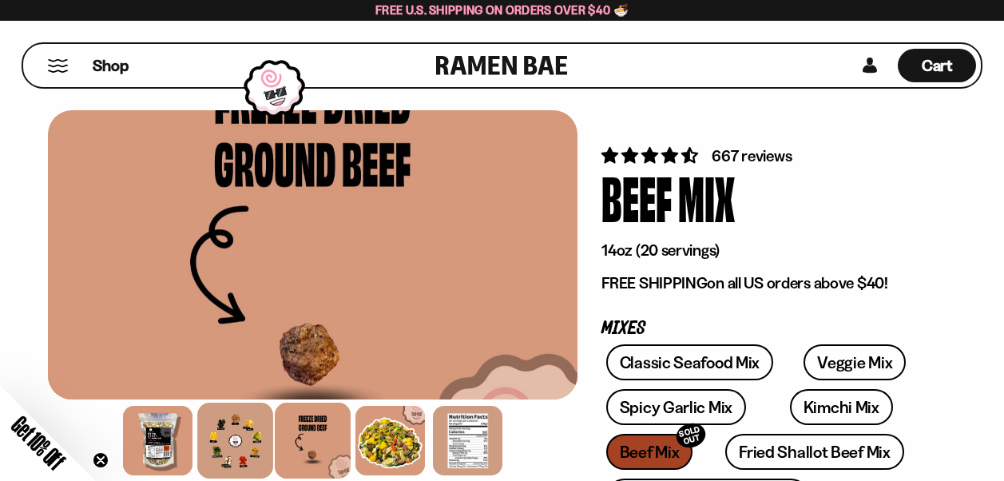
click at [247, 441] on div at bounding box center [235, 441] width 76 height 76
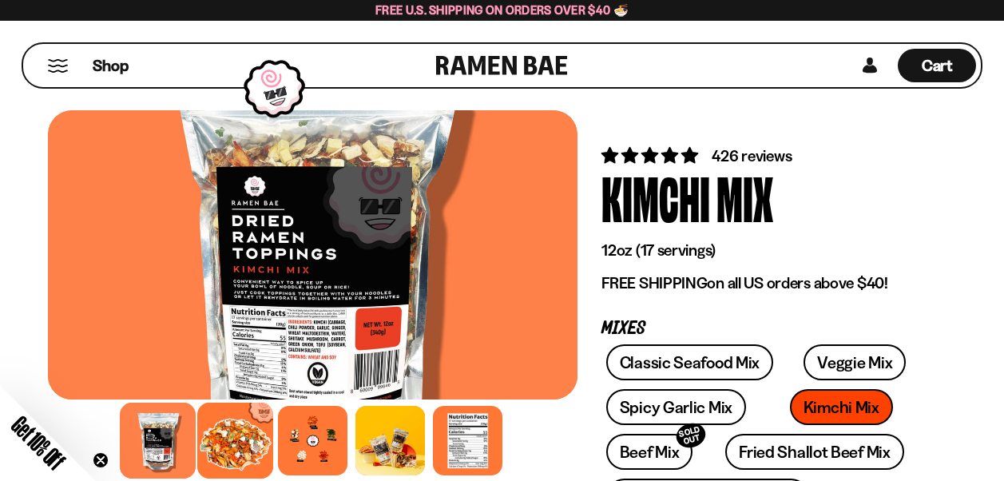
click at [237, 425] on div at bounding box center [235, 441] width 76 height 76
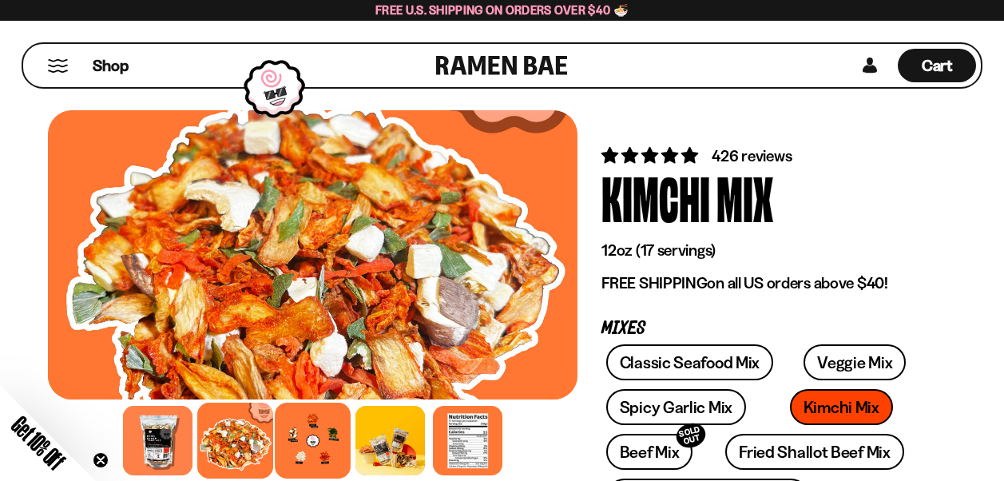
click at [316, 441] on div at bounding box center [313, 441] width 76 height 76
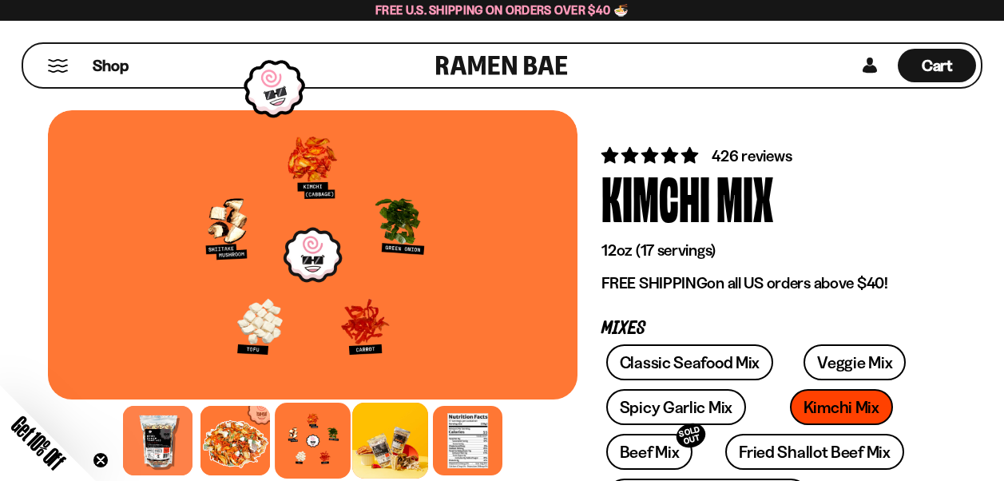
click at [414, 450] on div at bounding box center [390, 441] width 76 height 76
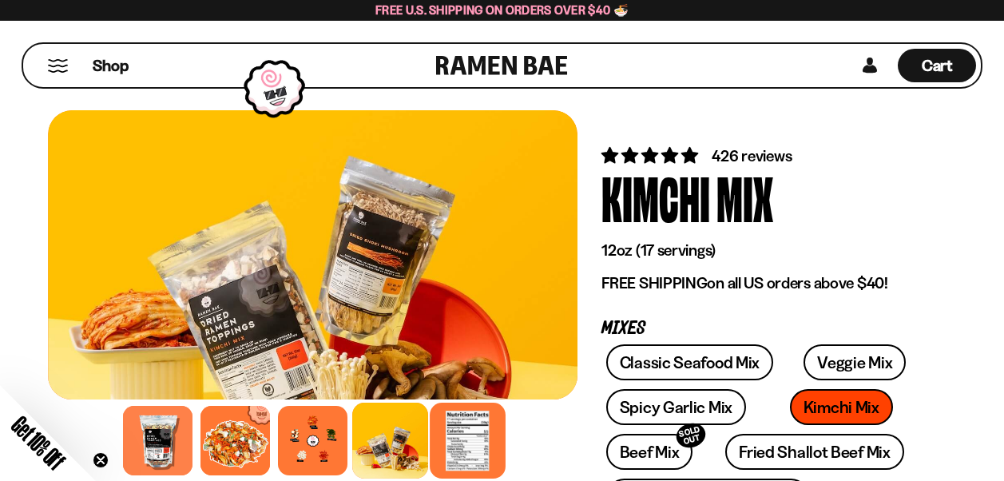
click at [455, 441] on div at bounding box center [468, 441] width 76 height 76
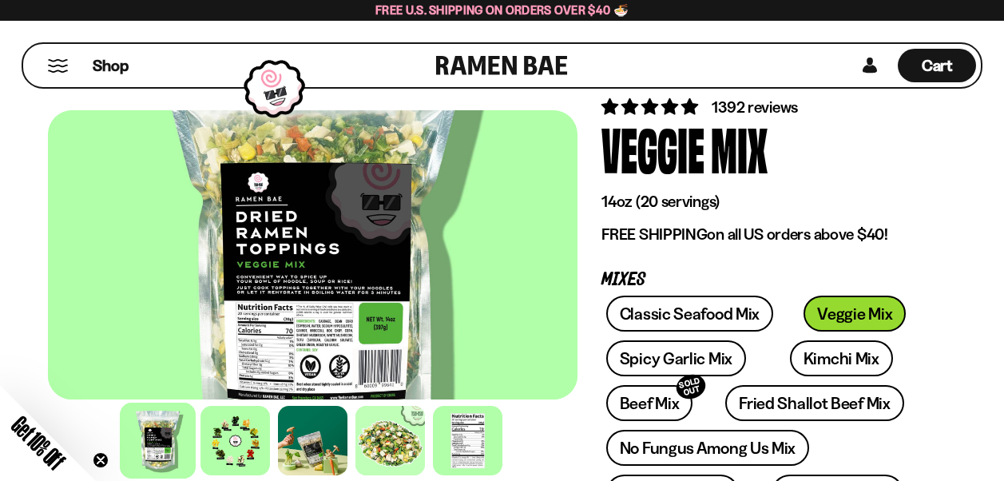
scroll to position [64, 0]
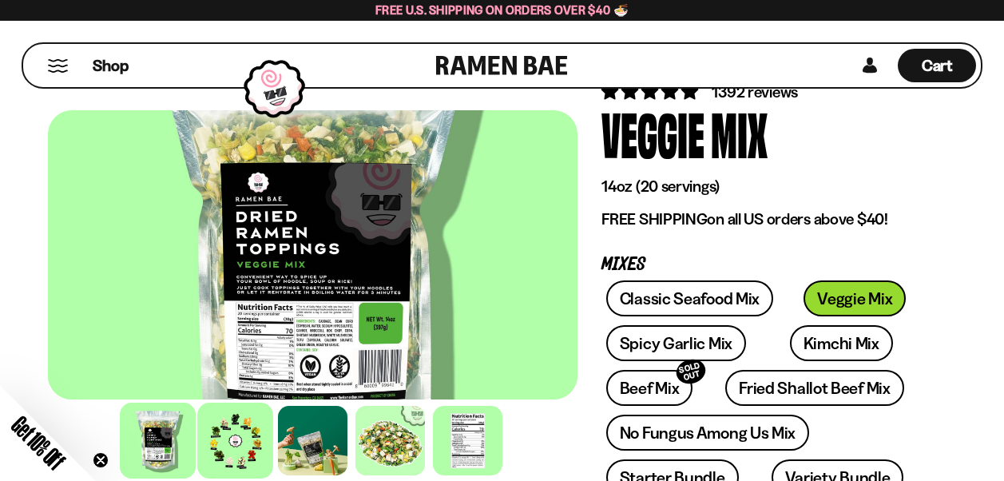
click at [241, 435] on div at bounding box center [235, 441] width 76 height 76
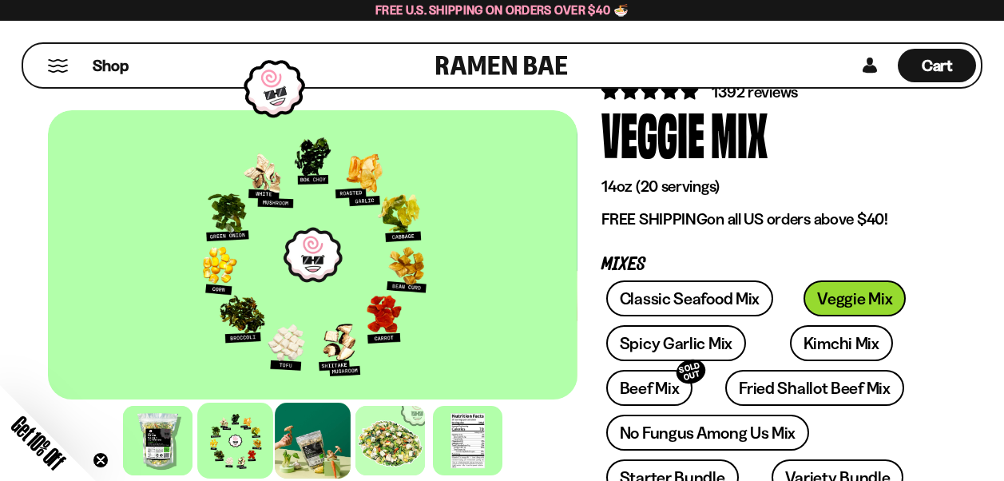
click at [315, 444] on div at bounding box center [313, 441] width 76 height 76
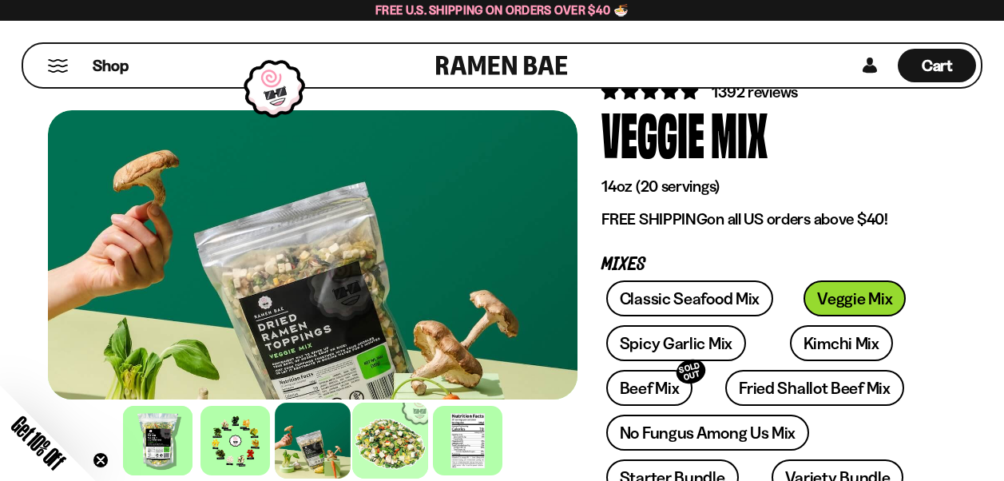
click at [370, 443] on div at bounding box center [390, 441] width 76 height 76
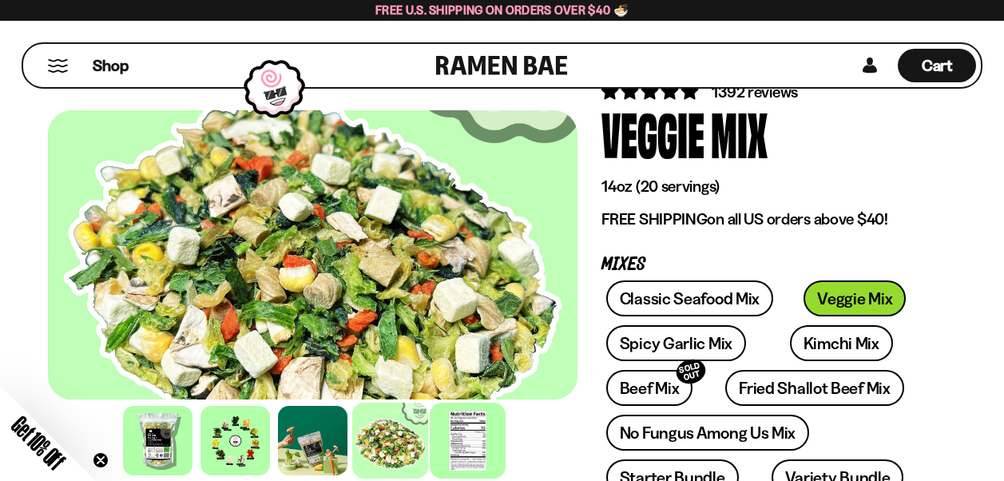
click at [459, 443] on div at bounding box center [468, 441] width 76 height 76
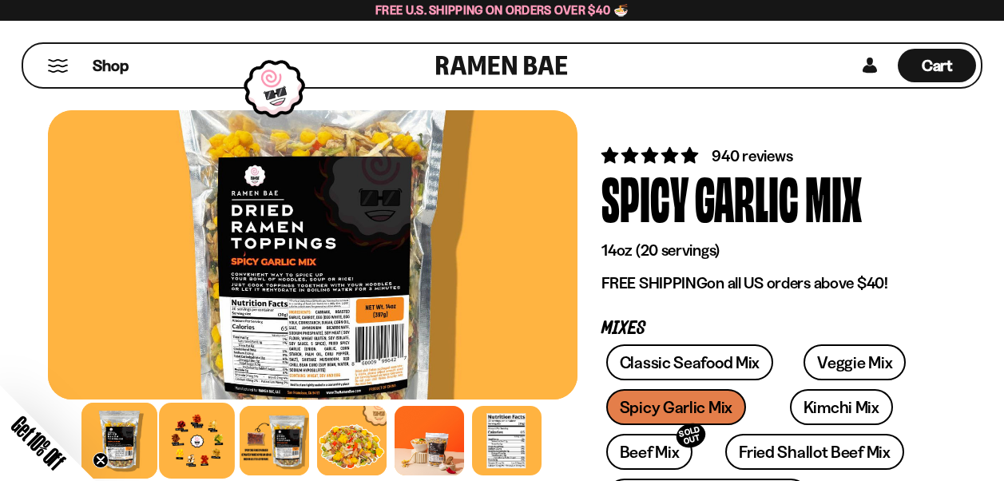
click at [189, 435] on div at bounding box center [197, 441] width 76 height 76
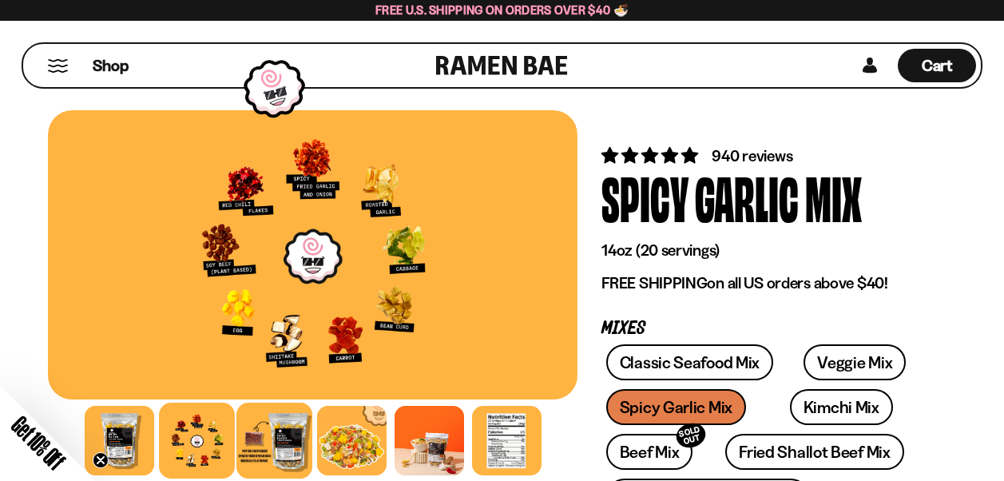
click at [288, 427] on div at bounding box center [275, 441] width 76 height 76
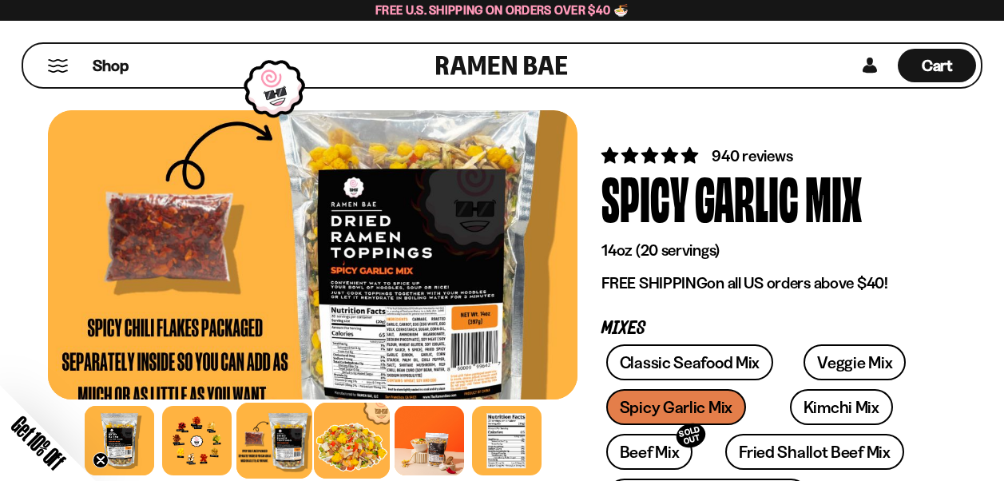
click at [344, 435] on div at bounding box center [352, 441] width 76 height 76
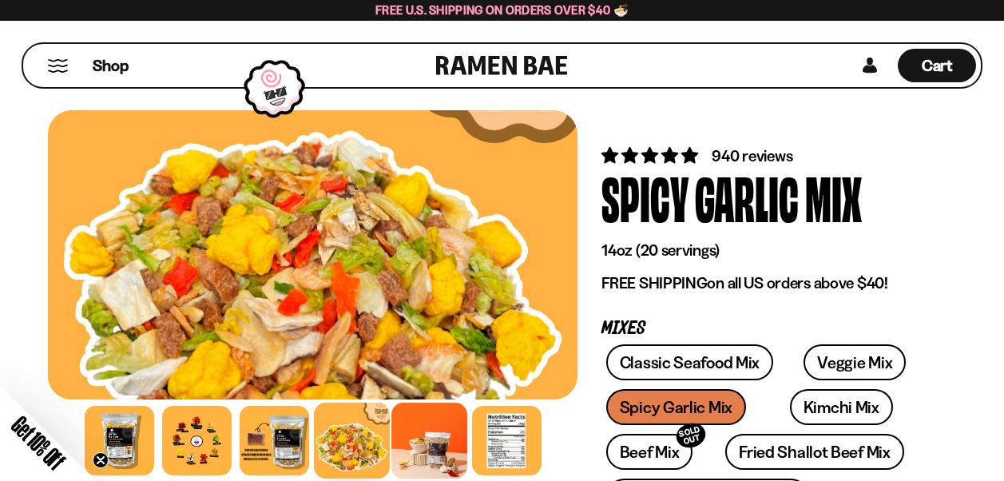
click at [418, 442] on div at bounding box center [430, 441] width 76 height 76
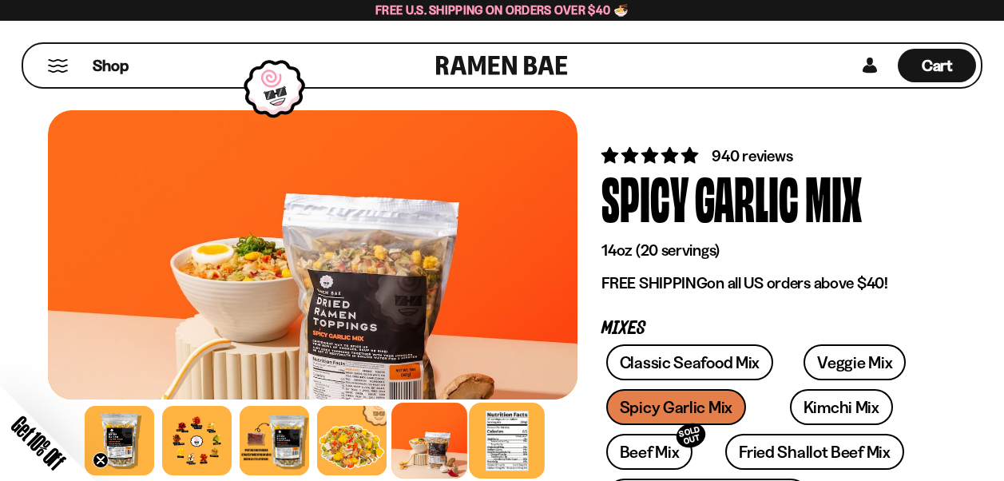
click at [511, 433] on div at bounding box center [507, 441] width 76 height 76
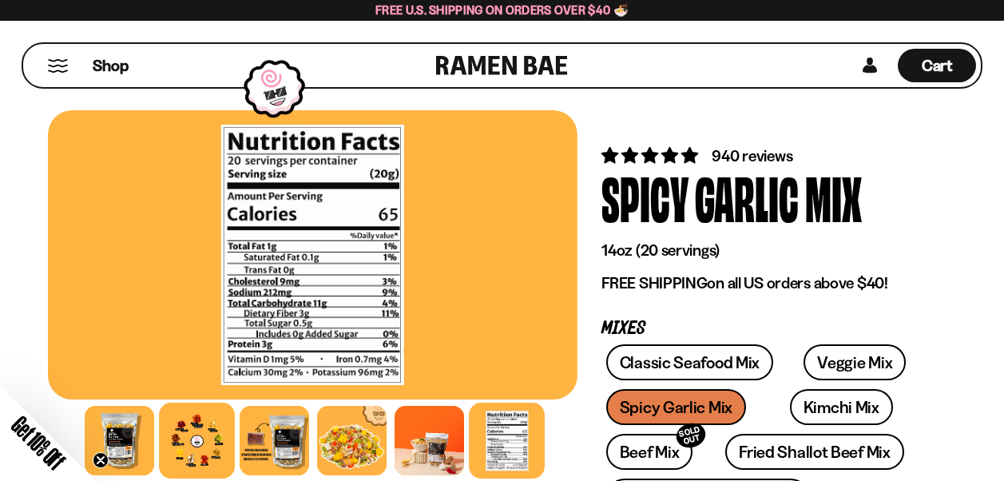
click at [194, 428] on div at bounding box center [197, 441] width 76 height 76
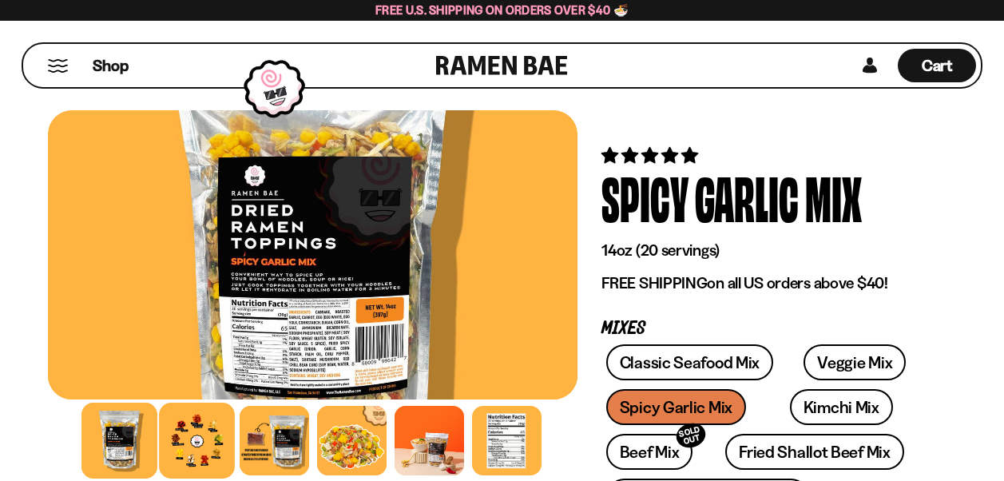
click at [205, 437] on div at bounding box center [197, 441] width 76 height 76
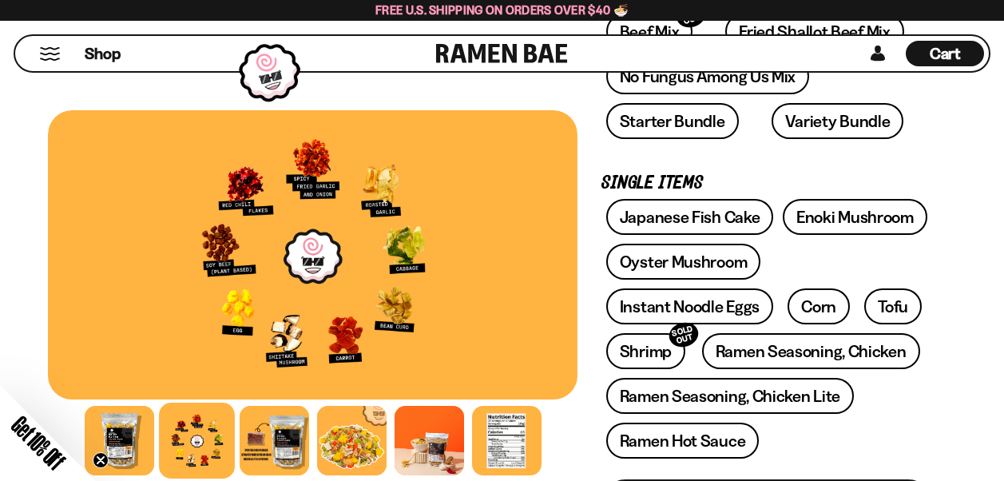
scroll to position [841, 0]
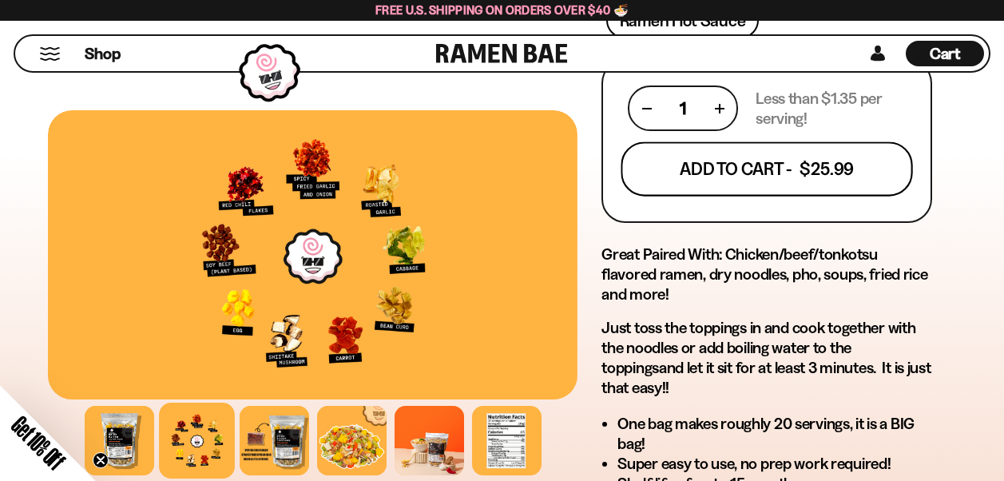
click at [767, 170] on button "Add To Cart - $25.99" at bounding box center [768, 169] width 292 height 54
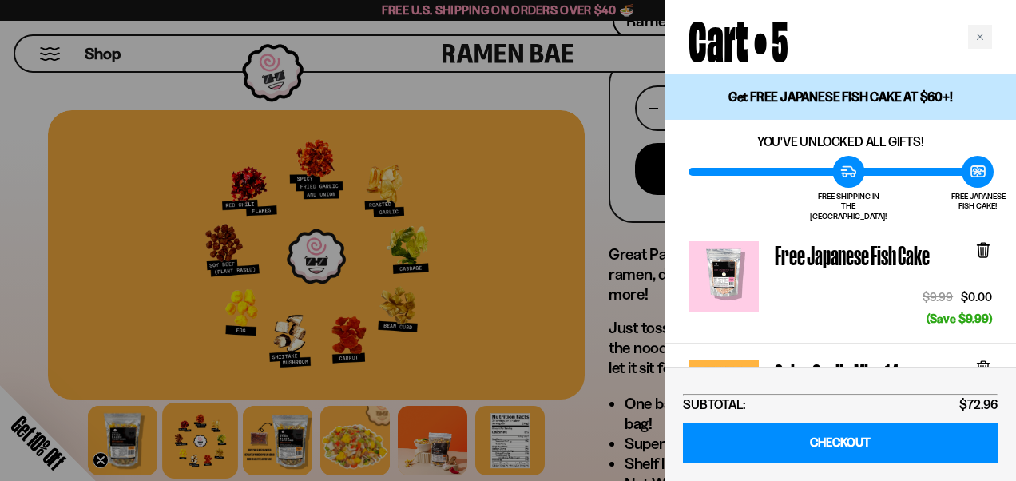
click at [567, 440] on div at bounding box center [508, 240] width 1016 height 481
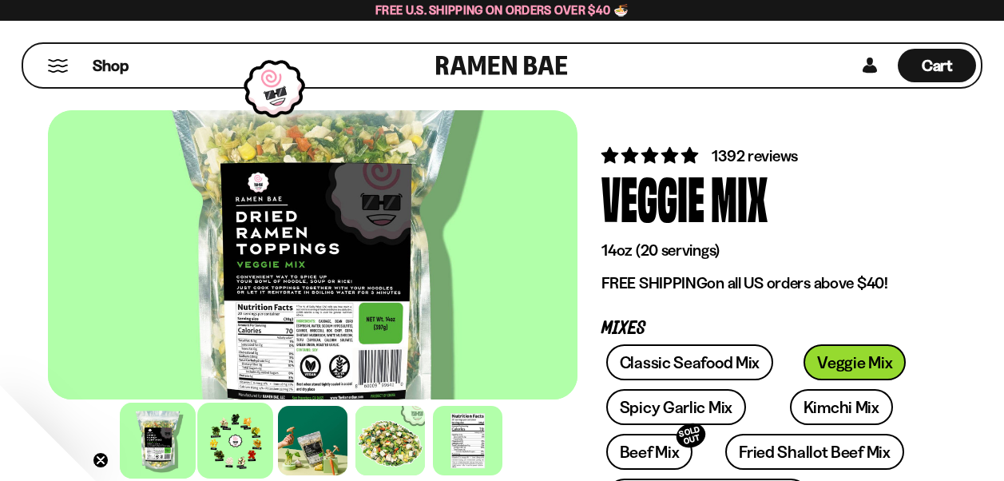
click at [242, 433] on div at bounding box center [235, 441] width 76 height 76
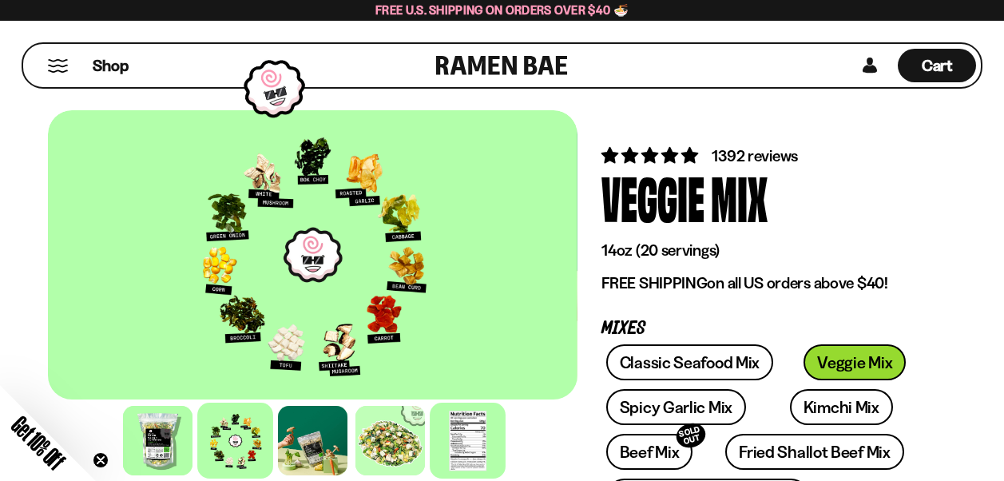
click at [458, 421] on div at bounding box center [468, 441] width 76 height 76
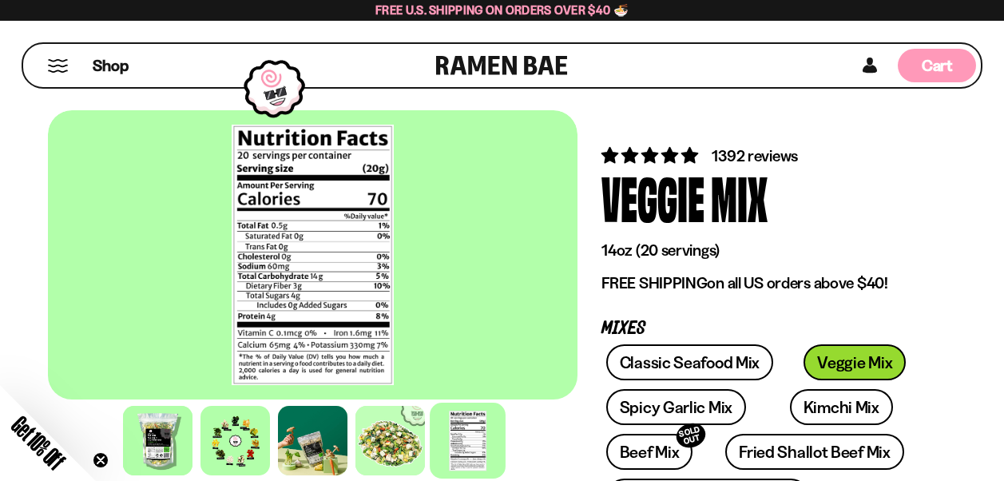
click at [952, 70] on span "Cart" at bounding box center [937, 65] width 31 height 19
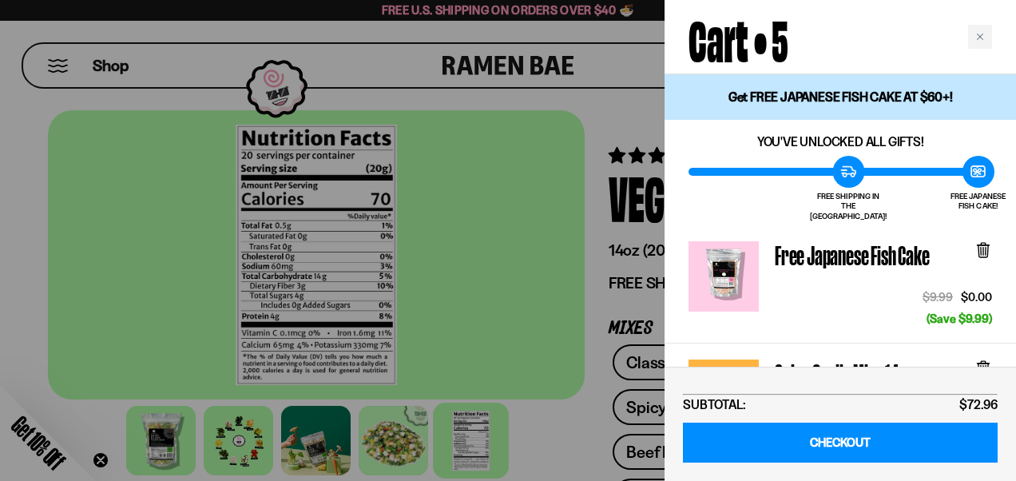
click at [1004, 435] on div "SUBTOTAL: $72.96 CHECKOUT" at bounding box center [841, 424] width 352 height 114
drag, startPoint x: 671, startPoint y: 317, endPoint x: 677, endPoint y: 254, distance: 63.4
click at [677, 254] on div "Free Japanese Fish Cake $9.99 $0.00 (Save $9.99)" at bounding box center [841, 284] width 352 height 118
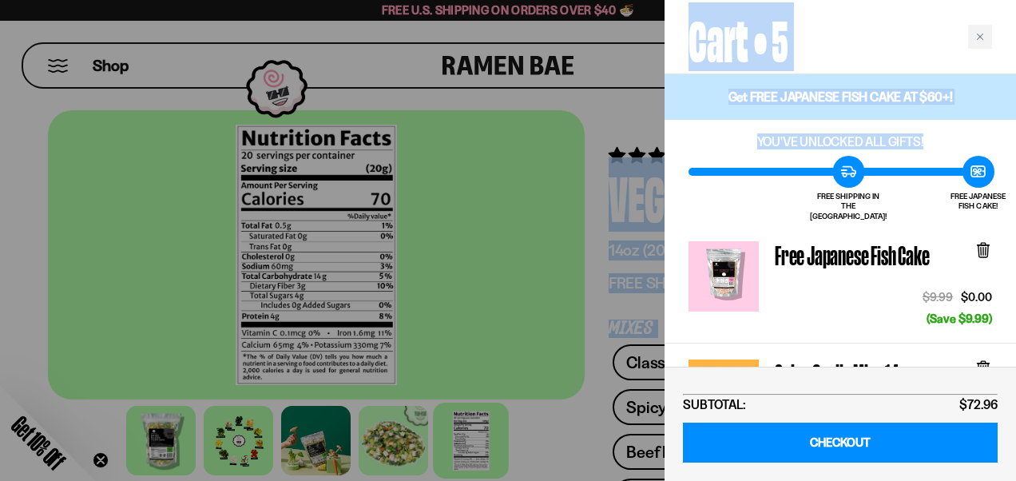
drag, startPoint x: 1013, startPoint y: 158, endPoint x: 1018, endPoint y: 106, distance: 52.2
click at [1004, 97] on div "Get FREE JAPANESE FISH CAKE AT $60+!" at bounding box center [841, 97] width 352 height 46
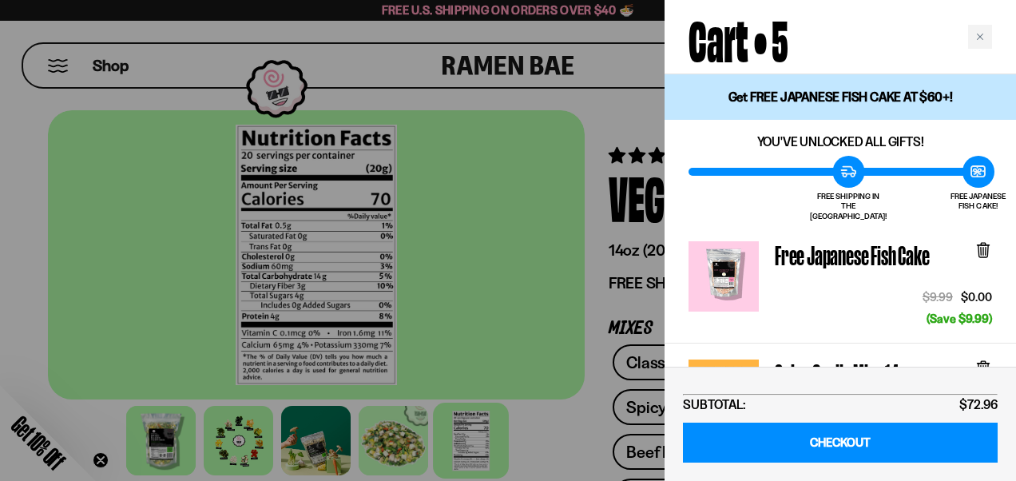
click at [599, 105] on div at bounding box center [508, 240] width 1016 height 481
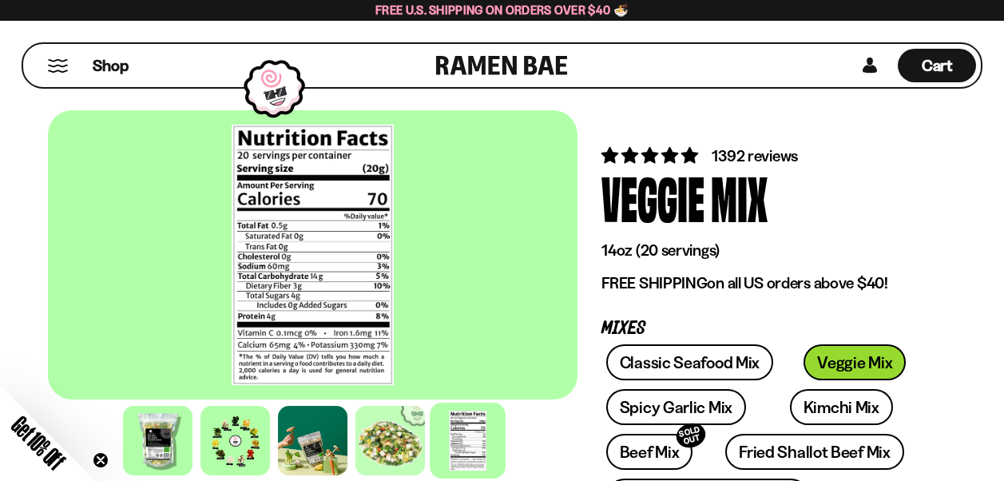
click at [55, 70] on button "Mobile Menu Trigger" at bounding box center [58, 66] width 22 height 14
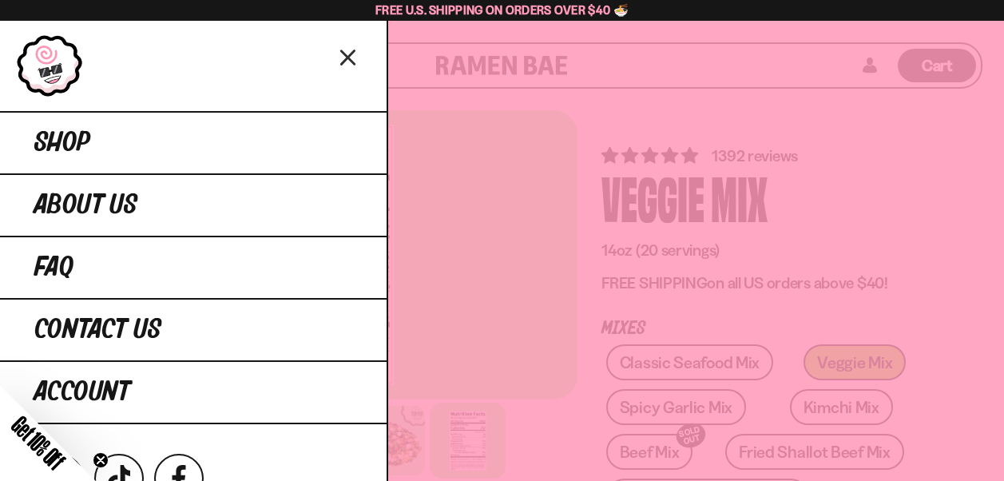
click at [350, 55] on icon "Close menu" at bounding box center [347, 58] width 13 height 14
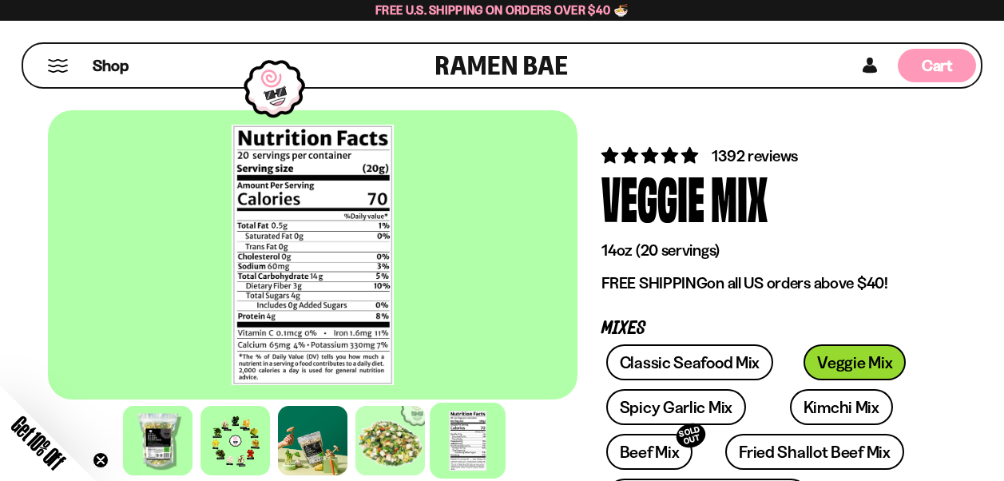
click at [952, 74] on span "Cart" at bounding box center [937, 65] width 31 height 19
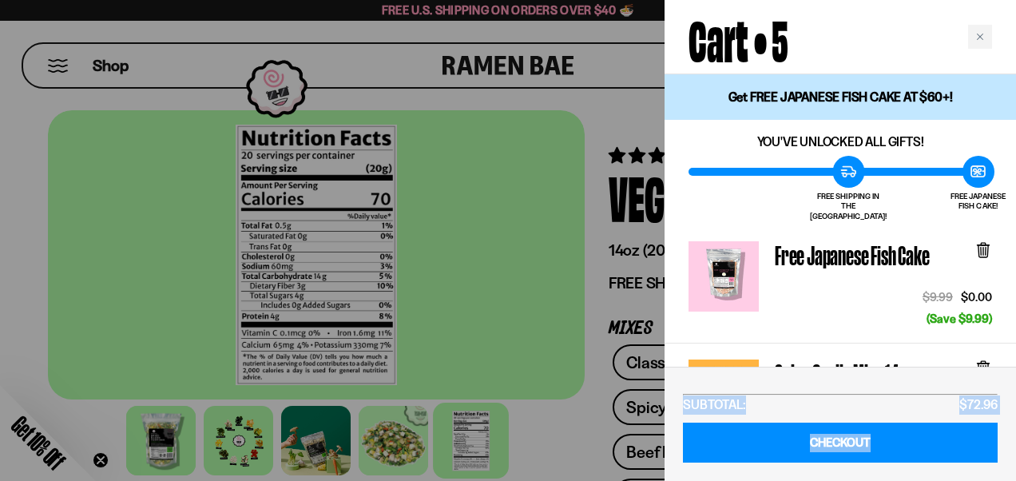
drag, startPoint x: 1010, startPoint y: 463, endPoint x: 1012, endPoint y: 404, distance: 59.1
click at [1004, 404] on div "SUBTOTAL: $72.96 CHECKOUT" at bounding box center [841, 424] width 352 height 114
click at [596, 308] on div at bounding box center [508, 240] width 1016 height 481
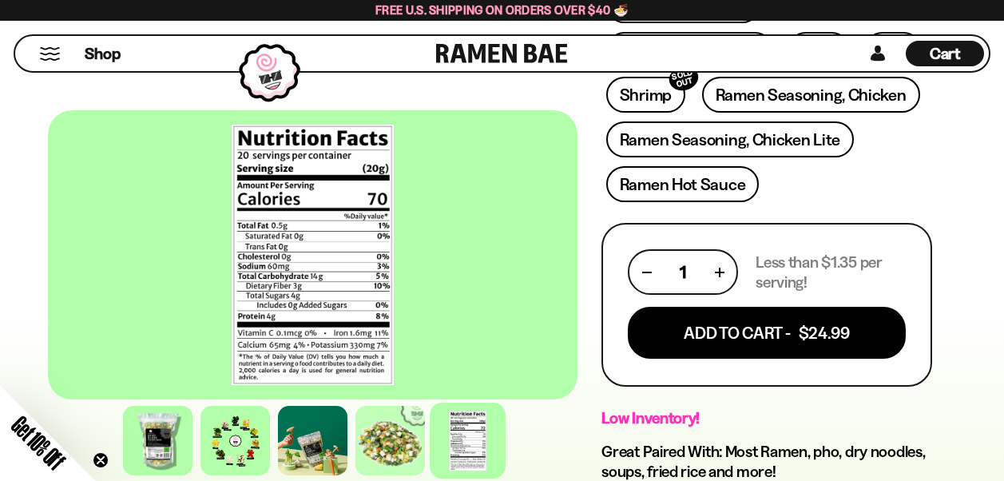
scroll to position [692, 0]
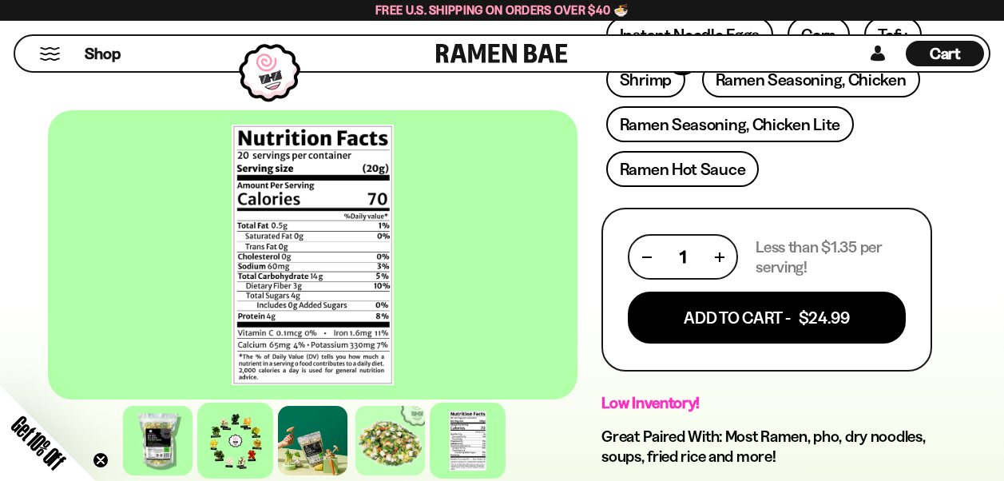
click at [240, 447] on div at bounding box center [235, 441] width 76 height 76
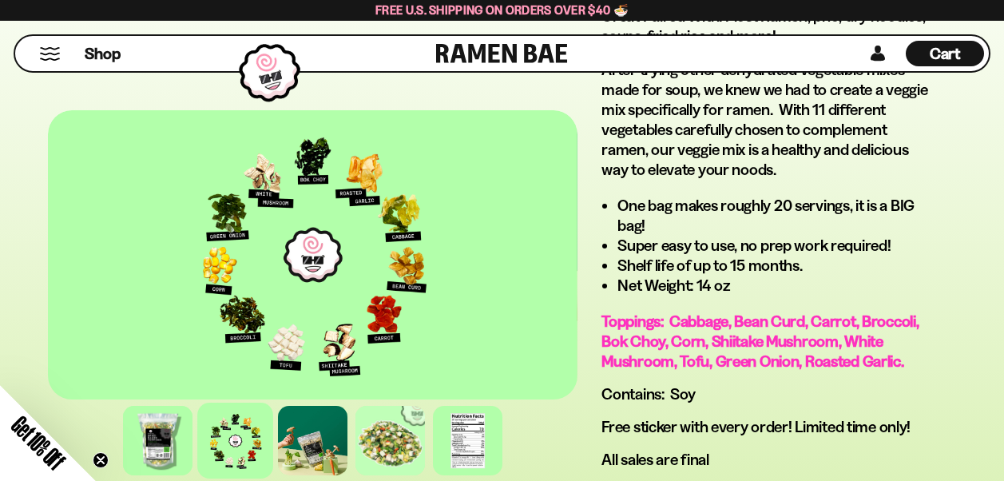
scroll to position [133, 0]
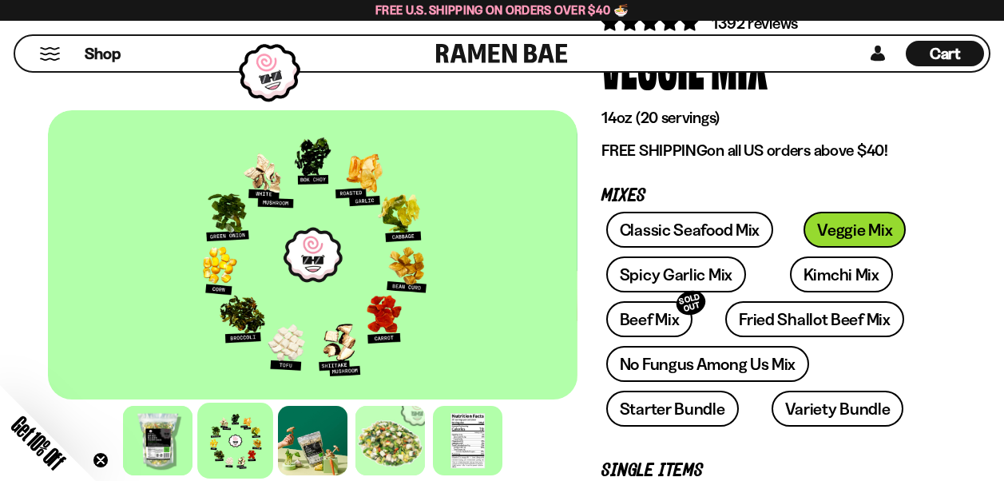
click at [956, 44] on span "Cart" at bounding box center [945, 53] width 31 height 19
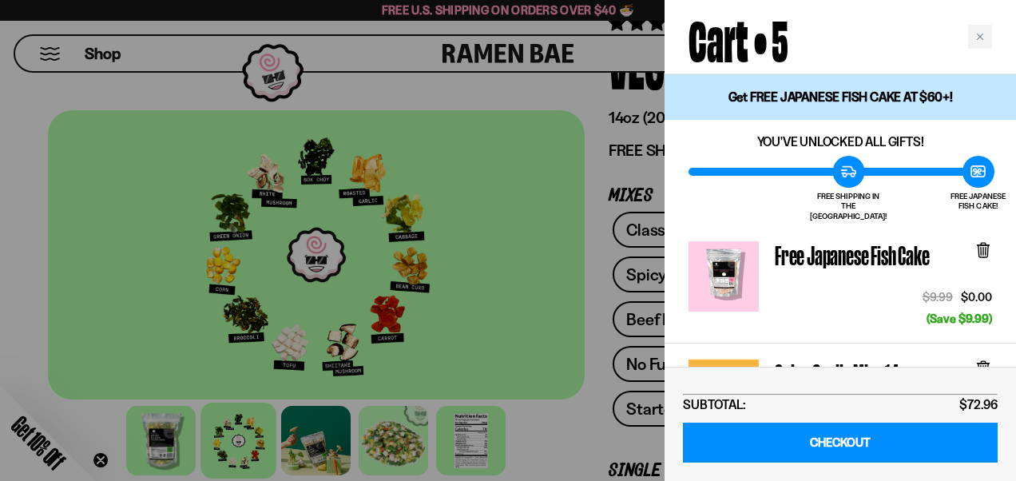
click at [1004, 404] on div "SUBTOTAL: $72.96 CHECKOUT" at bounding box center [841, 424] width 352 height 114
click at [978, 30] on div "Close cart" at bounding box center [980, 37] width 24 height 24
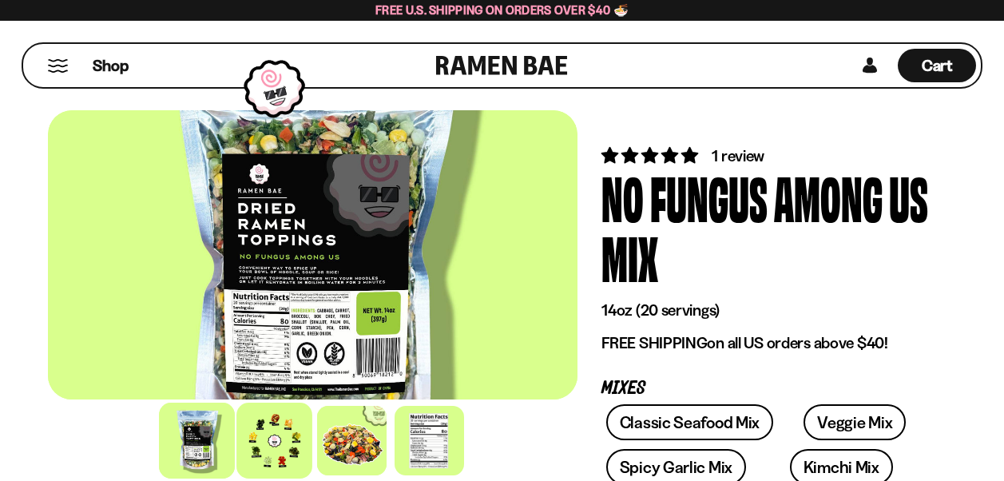
click at [277, 444] on div at bounding box center [275, 441] width 76 height 76
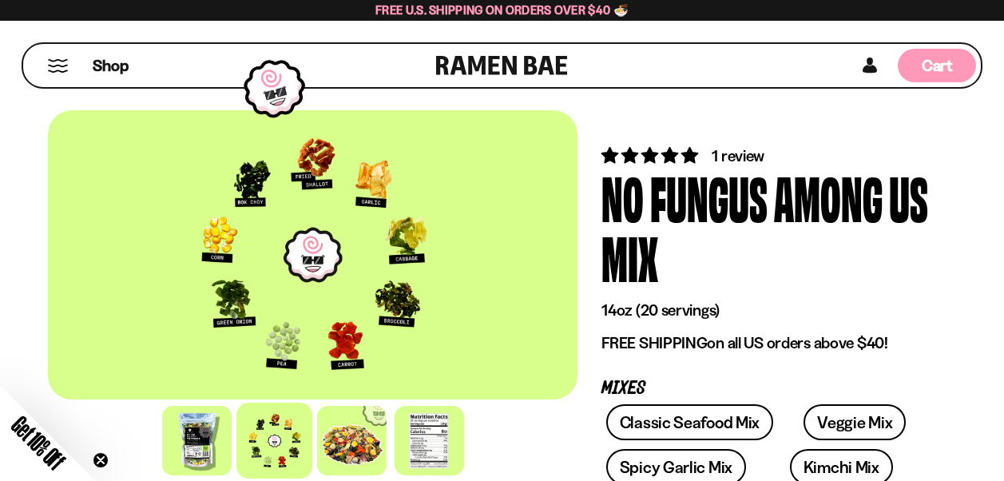
click at [939, 63] on span "Cart" at bounding box center [937, 65] width 31 height 19
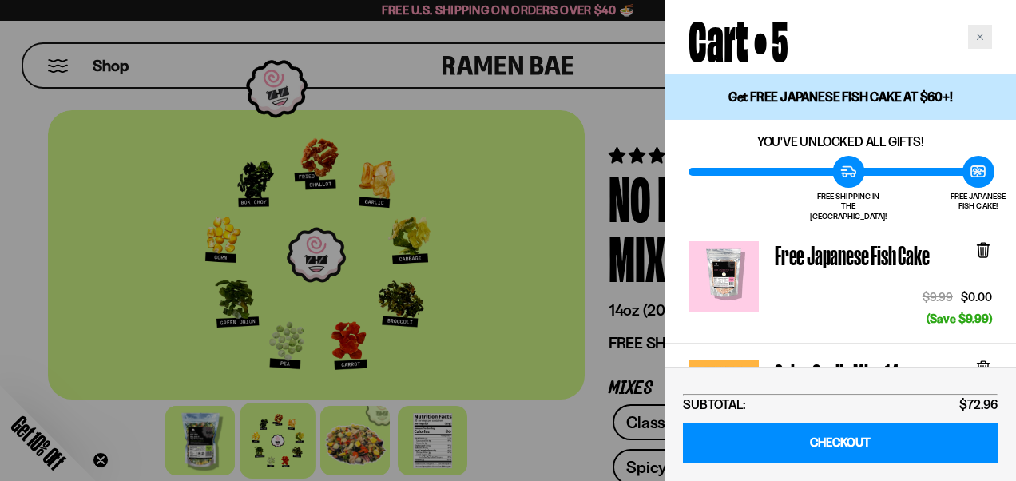
click at [978, 38] on icon "Close cart" at bounding box center [980, 37] width 8 height 8
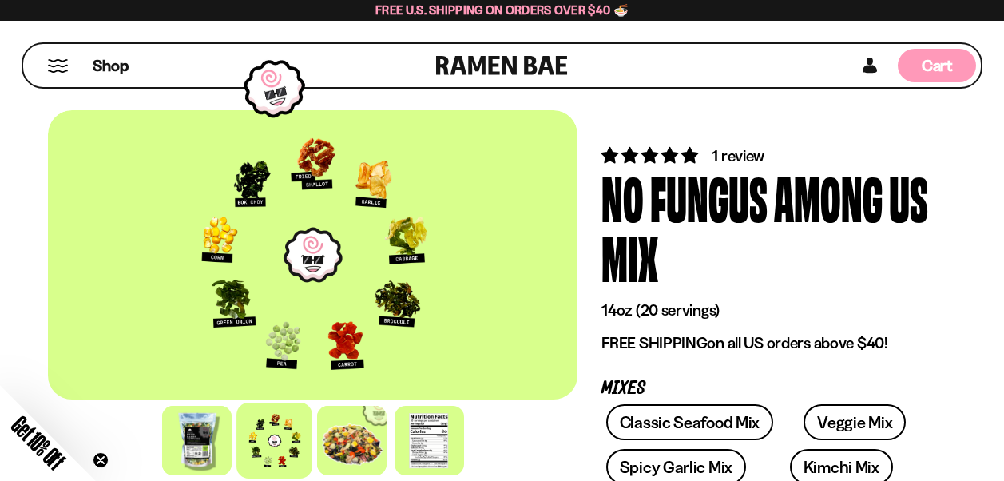
click at [937, 72] on span "Cart" at bounding box center [937, 65] width 31 height 19
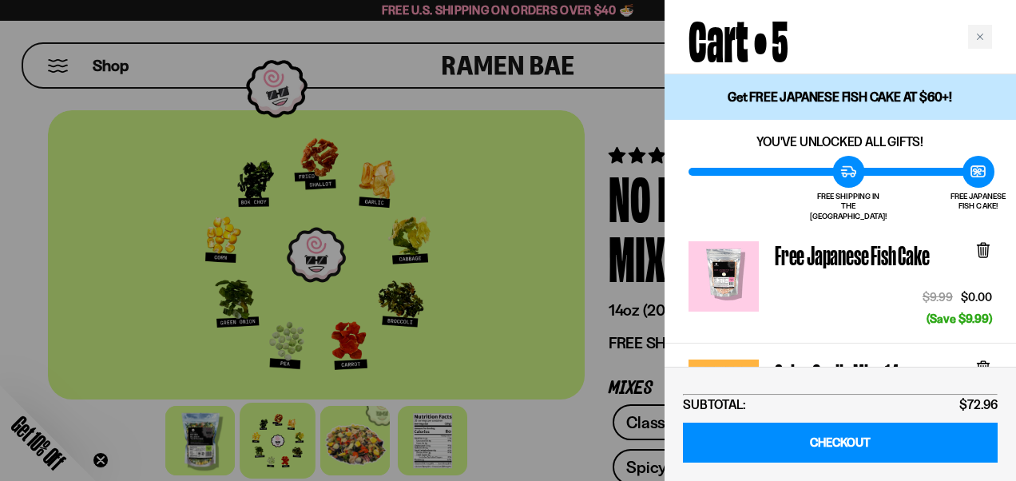
click at [982, 245] on icon at bounding box center [984, 251] width 10 height 12
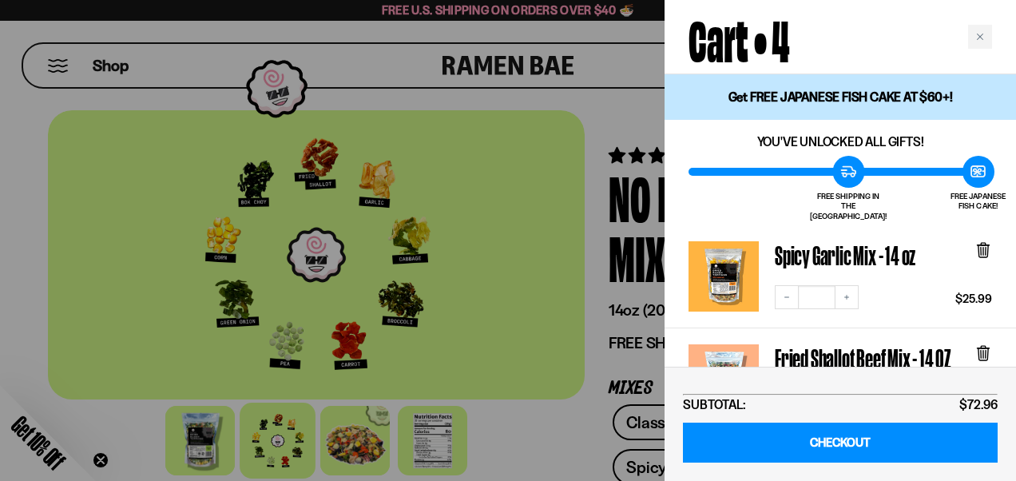
click at [984, 346] on icon at bounding box center [983, 352] width 5 height 12
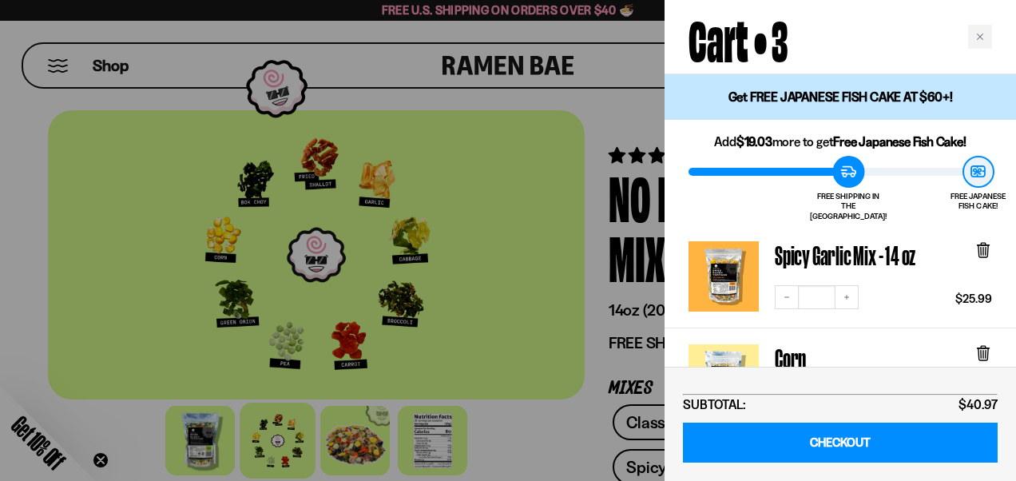
click at [984, 346] on icon at bounding box center [983, 352] width 5 height 12
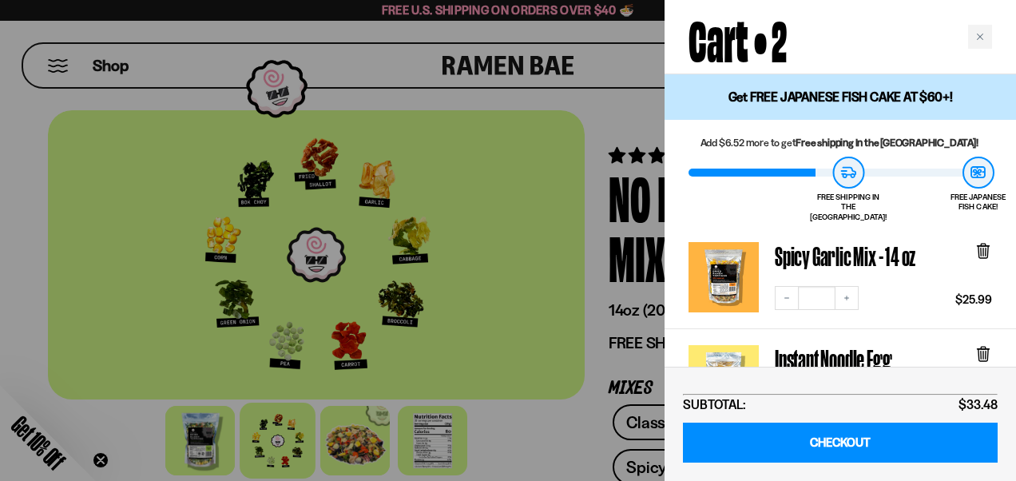
click at [984, 347] on icon at bounding box center [983, 353] width 5 height 12
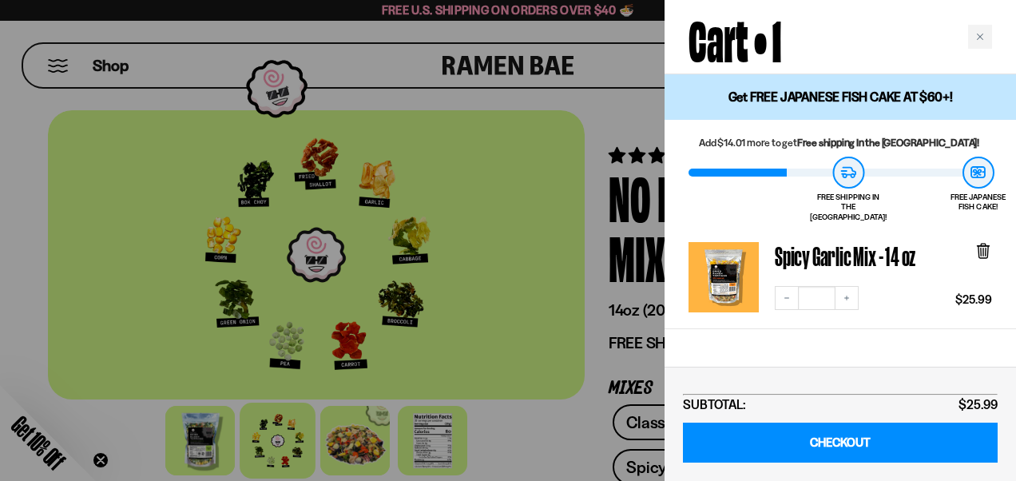
click at [749, 169] on div "FREE SHIPPING IN THE US! FREE JAPANESE FISH CAKE!" at bounding box center [841, 190] width 304 height 66
click at [856, 362] on h2 "You'll love these" at bounding box center [841, 377] width 304 height 72
click at [985, 244] on icon at bounding box center [983, 250] width 5 height 12
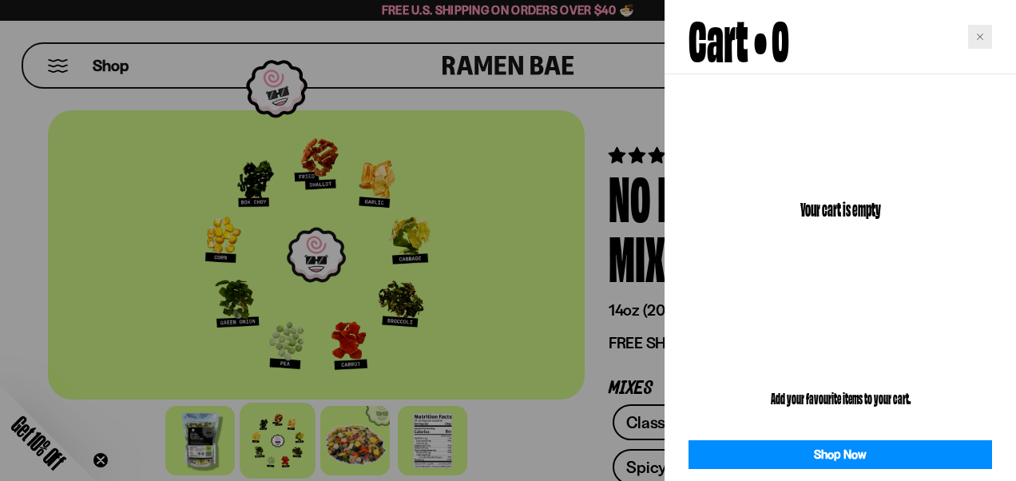
click at [980, 30] on div "Close cart" at bounding box center [980, 37] width 24 height 24
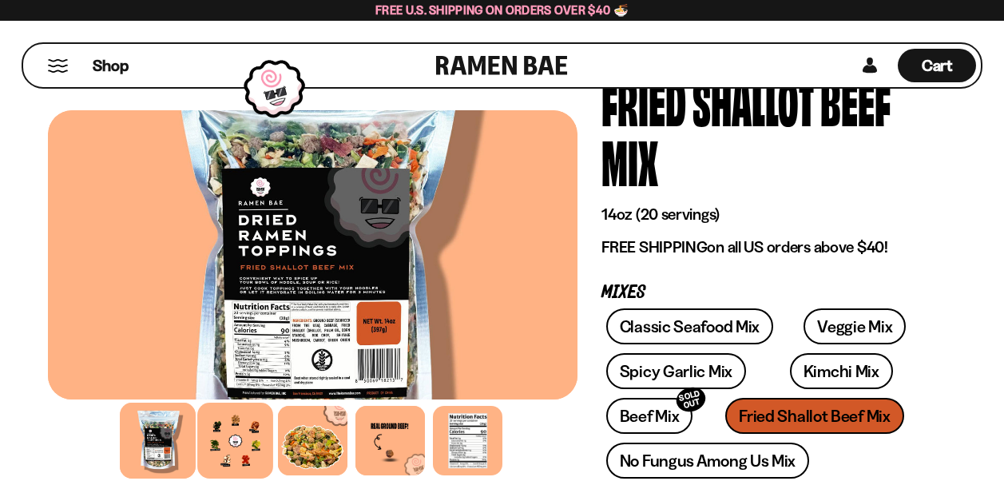
click at [234, 429] on div at bounding box center [235, 441] width 76 height 76
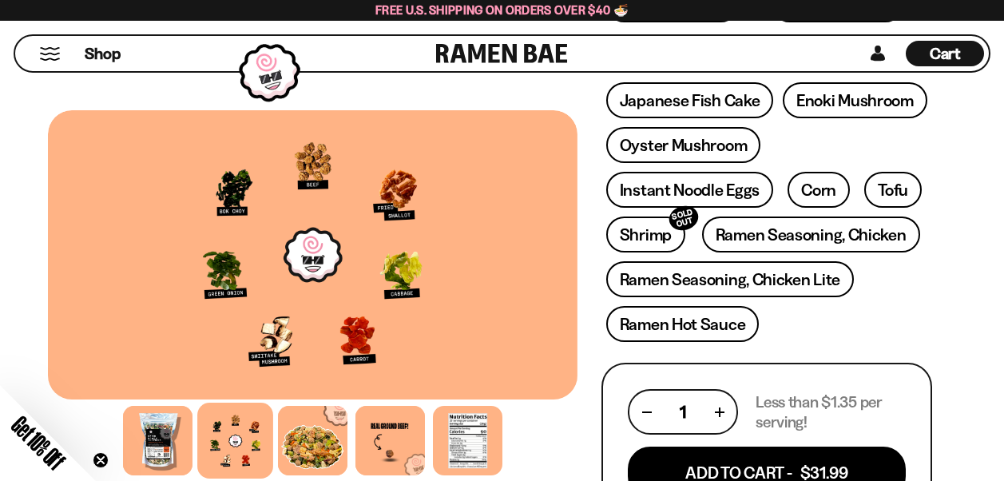
scroll to position [671, 0]
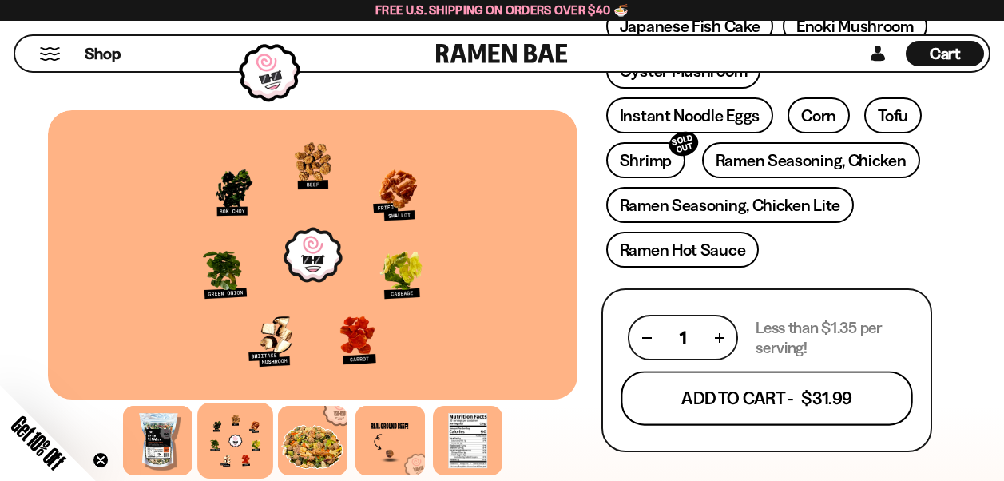
click at [780, 397] on button "Add To Cart - $31.99" at bounding box center [768, 399] width 292 height 54
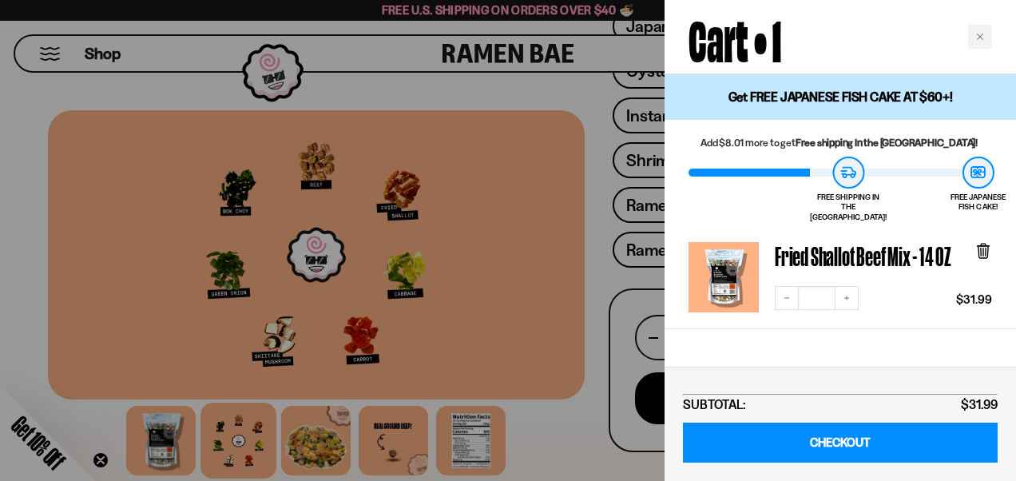
click at [581, 89] on div at bounding box center [508, 240] width 1016 height 481
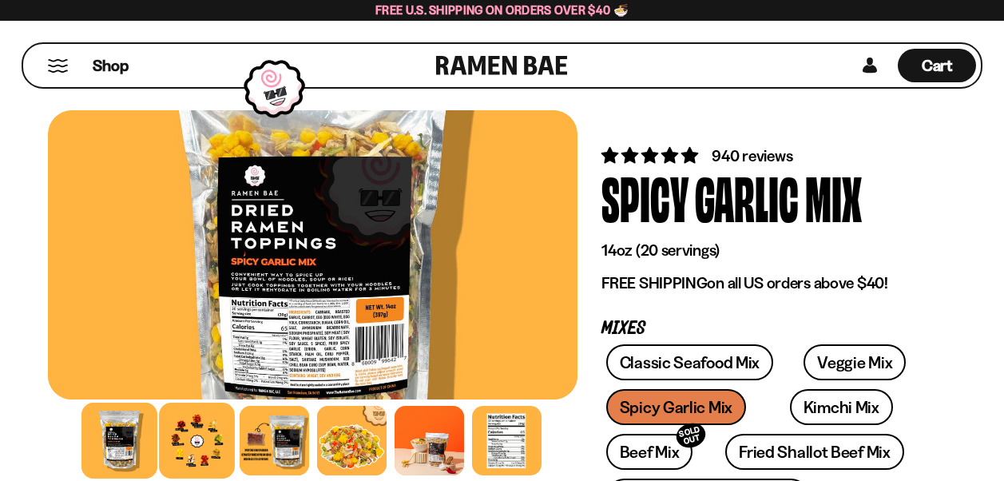
click at [195, 434] on div at bounding box center [197, 441] width 76 height 76
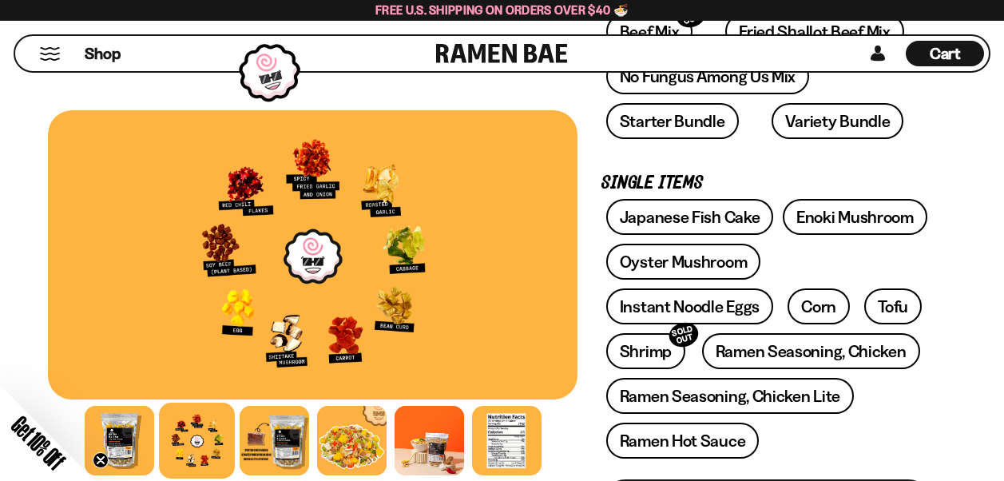
scroll to position [841, 0]
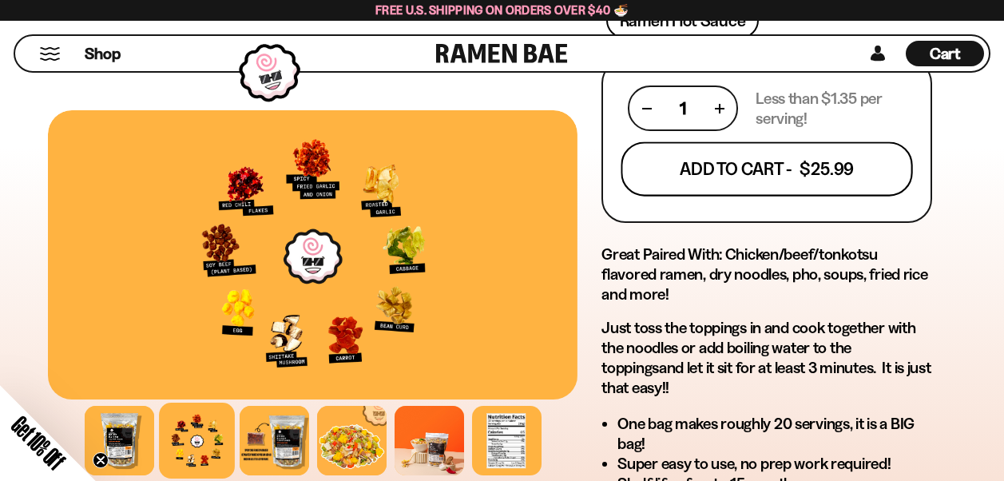
click at [741, 175] on button "Add To Cart - $25.99" at bounding box center [768, 169] width 292 height 54
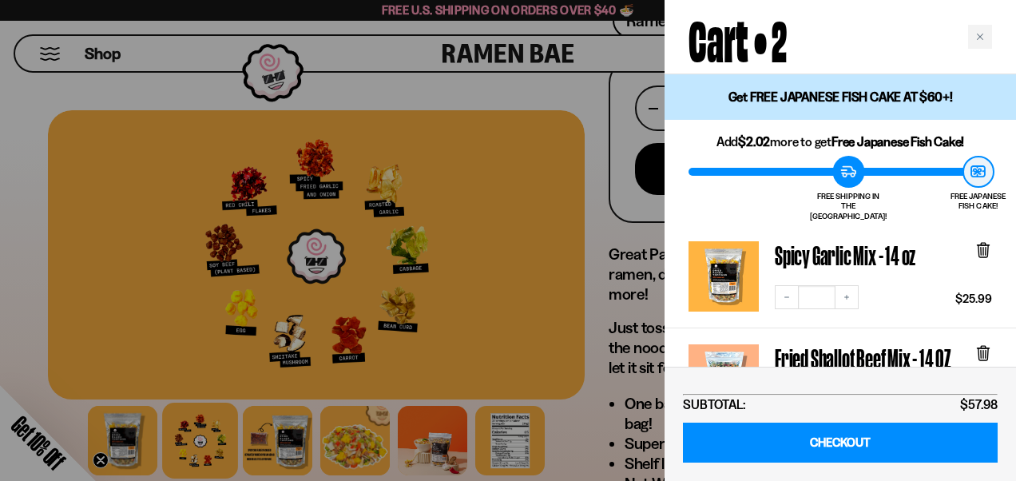
click at [604, 219] on div at bounding box center [508, 240] width 1016 height 481
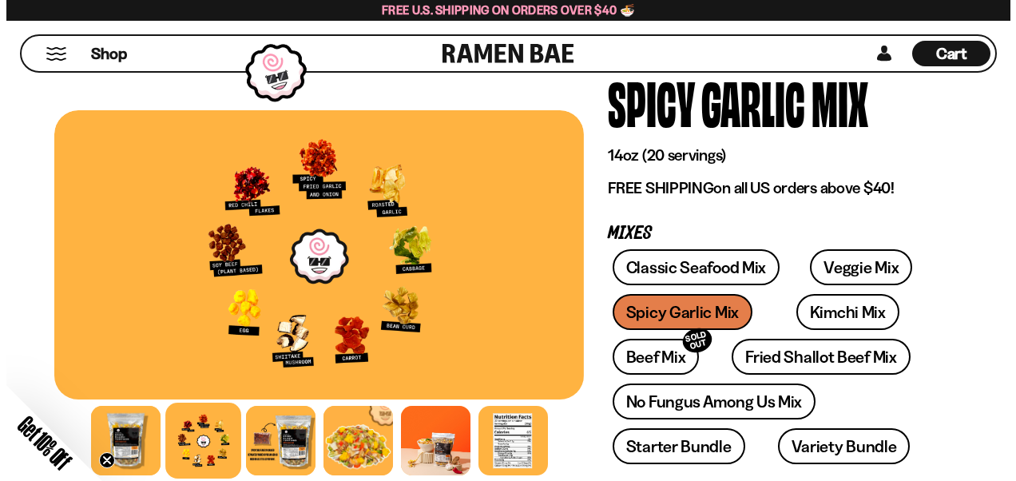
scroll to position [0, 0]
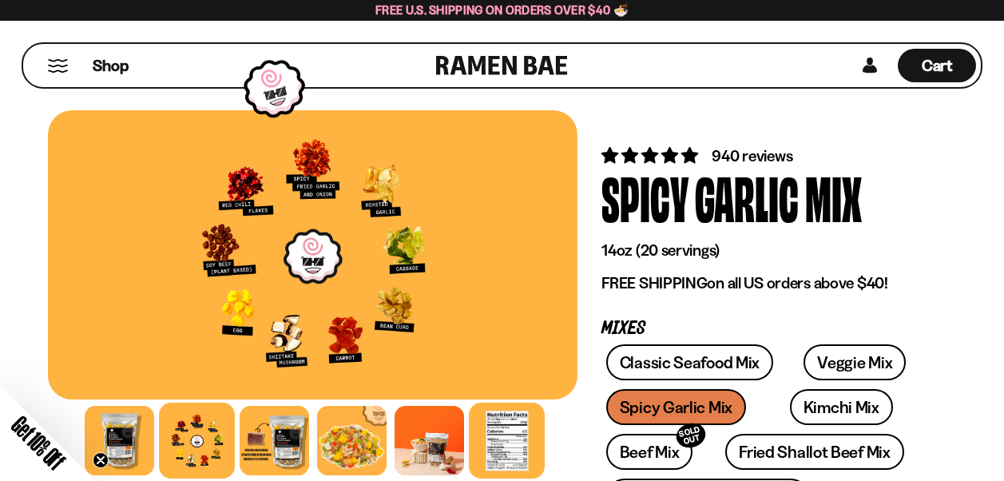
click at [515, 443] on div at bounding box center [507, 441] width 76 height 76
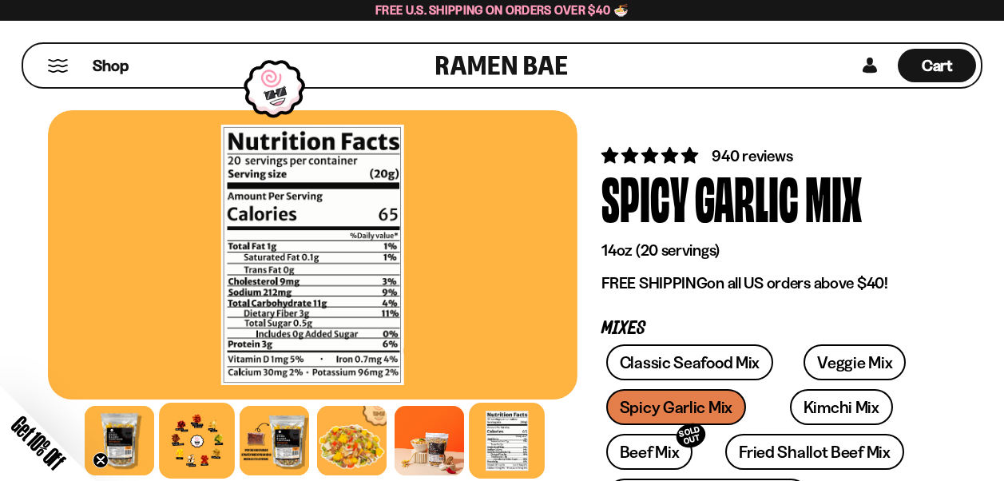
click at [201, 446] on div at bounding box center [197, 441] width 76 height 76
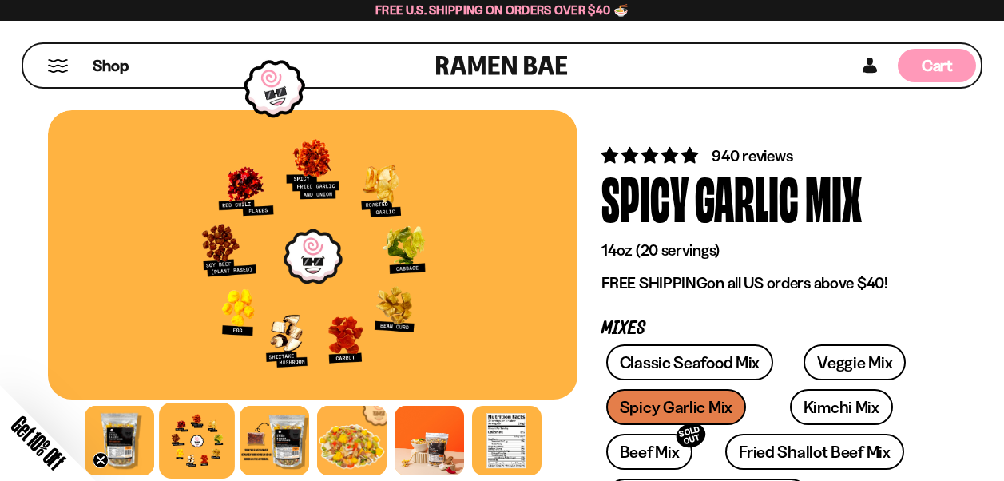
click at [940, 62] on span "Cart" at bounding box center [937, 65] width 31 height 19
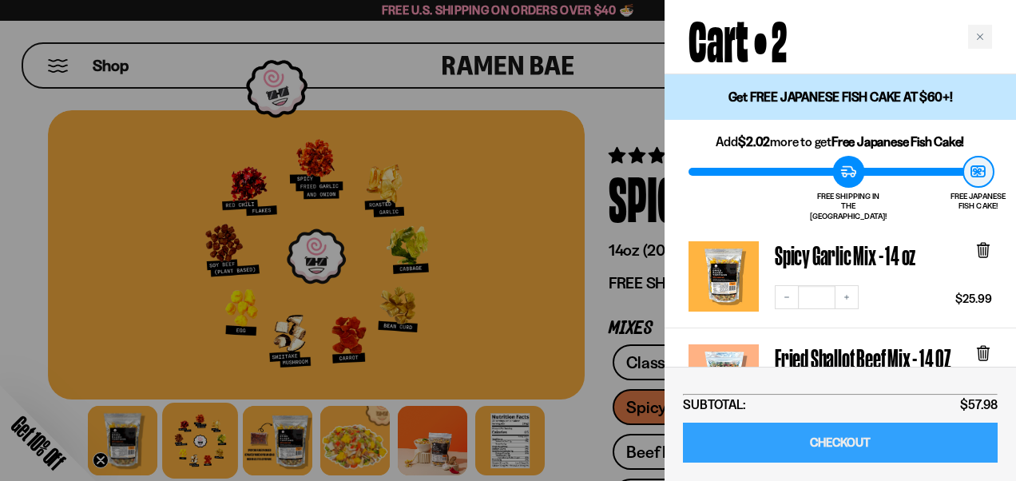
click at [869, 437] on link "CHECKOUT" at bounding box center [840, 443] width 315 height 41
